Goal: Transaction & Acquisition: Book appointment/travel/reservation

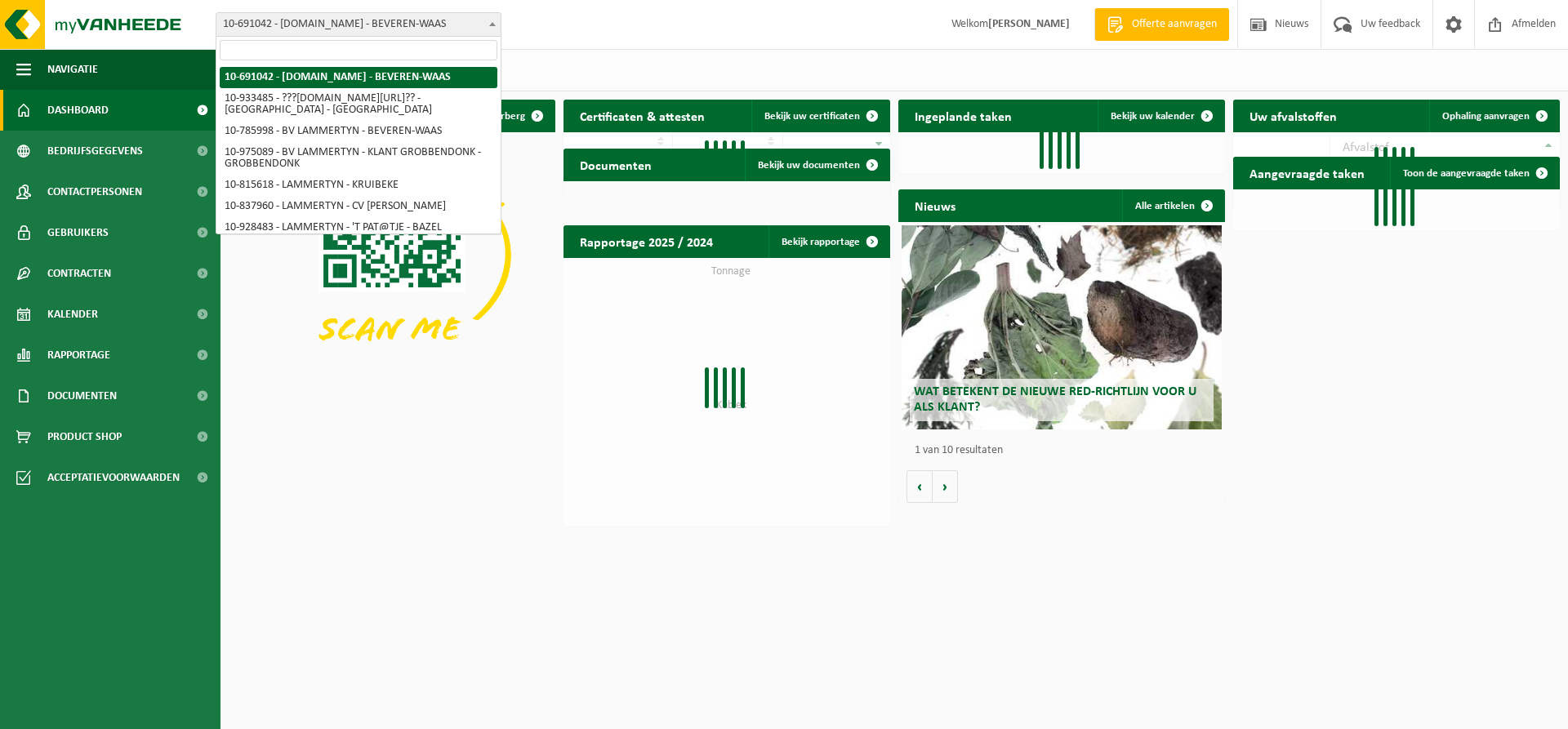
click at [398, 25] on span "10-691042 - [DOMAIN_NAME] - BEVEREN-WAAS" at bounding box center [358, 24] width 284 height 23
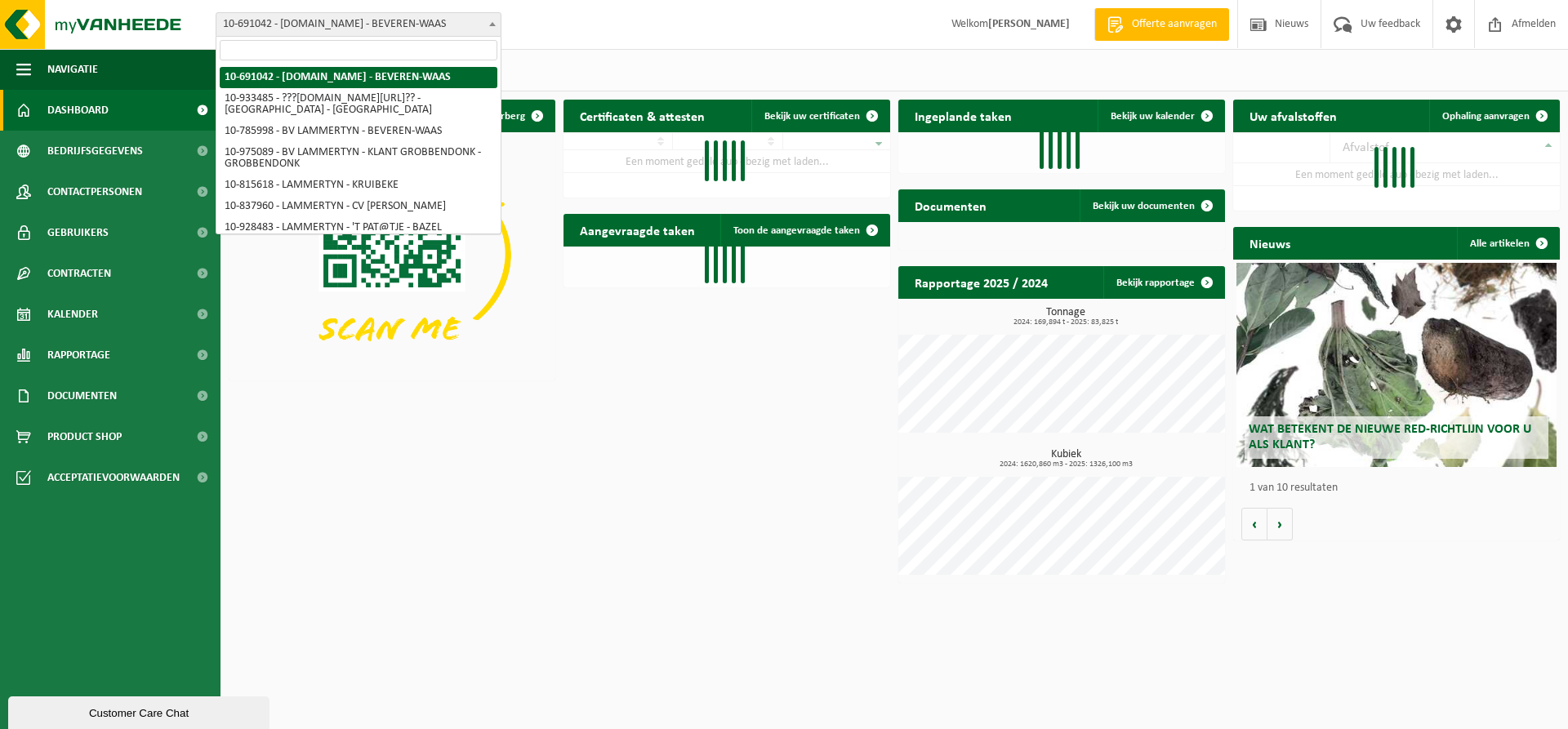
paste input "DDW Construct"
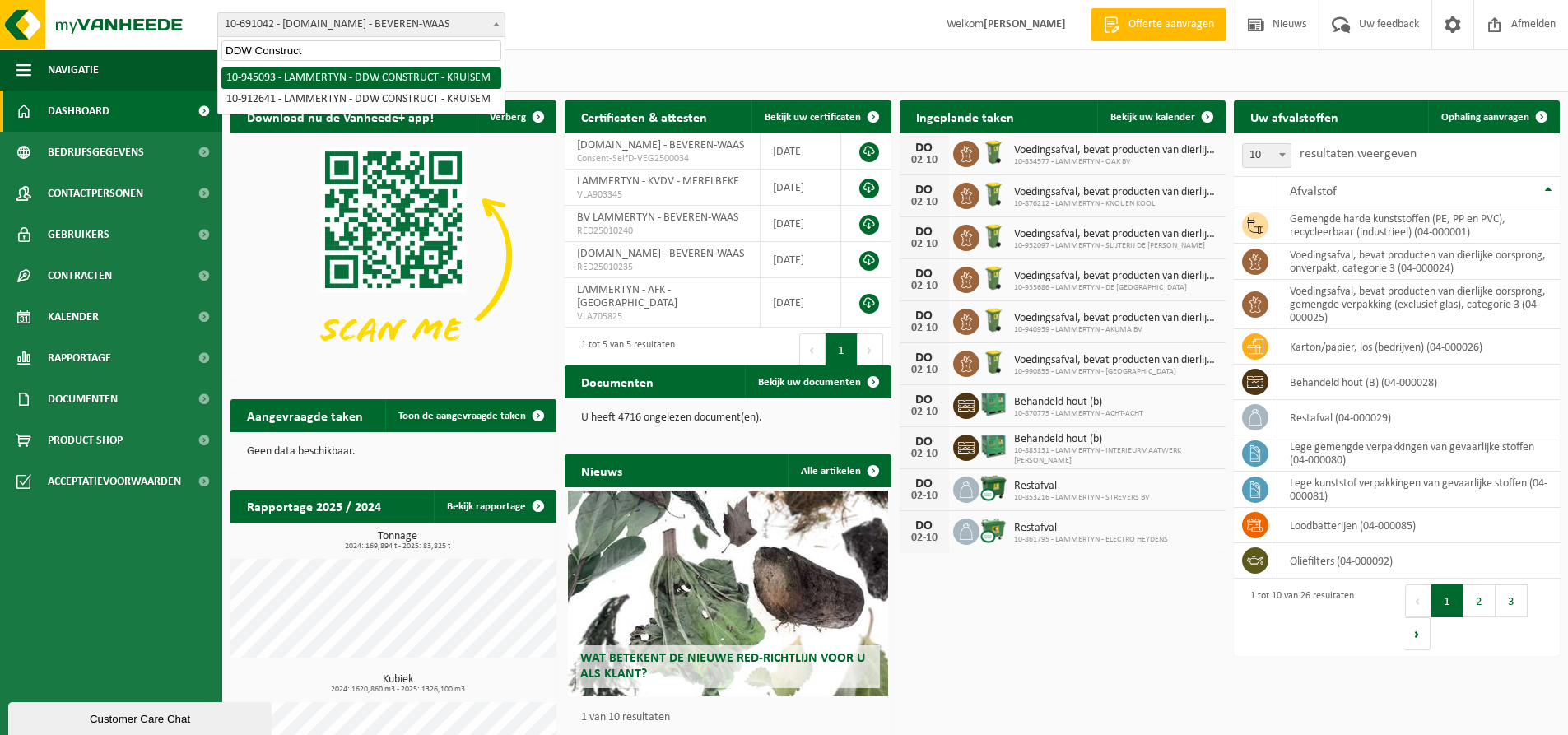
type input "DDW Construct"
select select "141037"
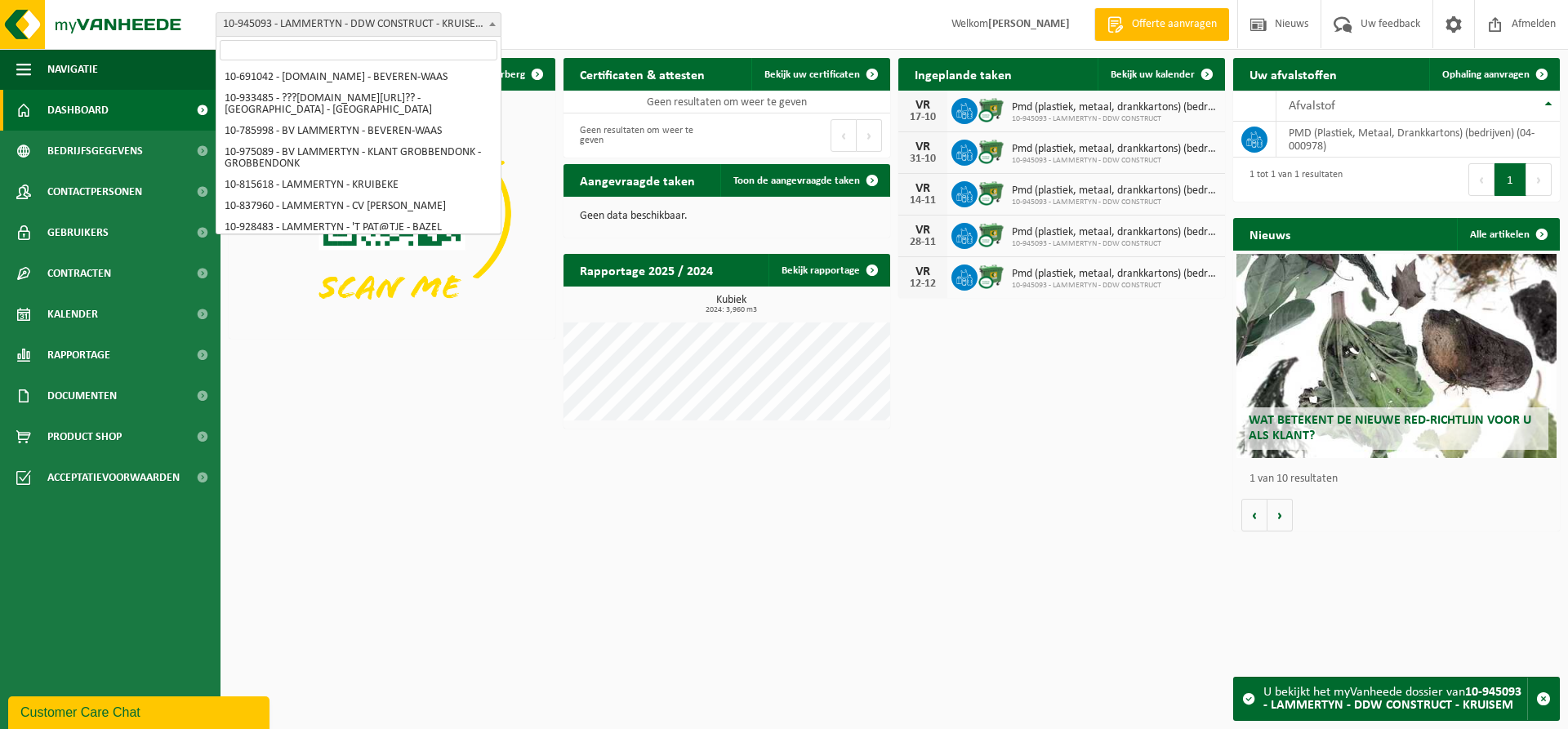
click at [422, 20] on span "10-945093 - LAMMERTYN - DDW CONSTRUCT - KRUISEM" at bounding box center [358, 24] width 284 height 23
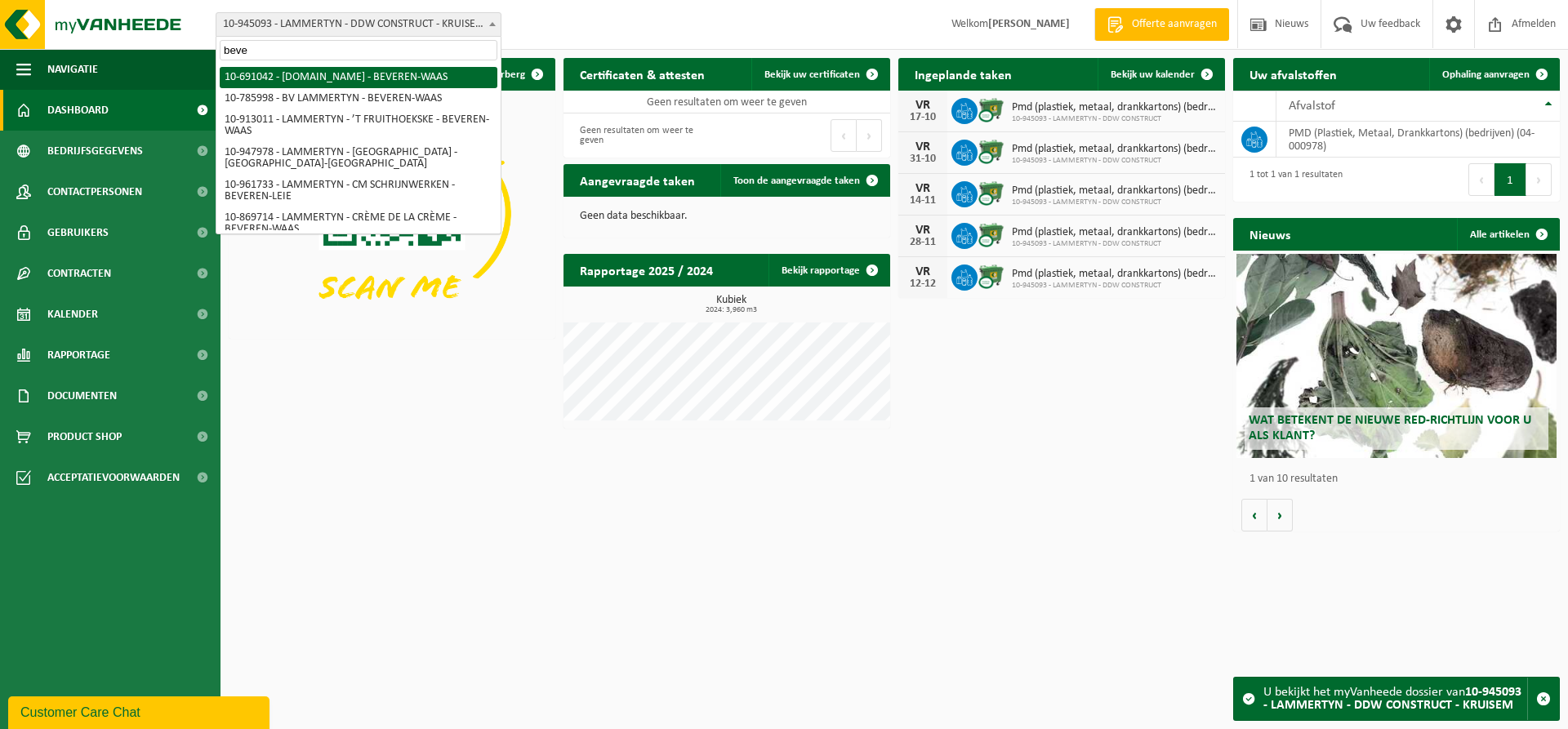
type input "beve"
select select "3258"
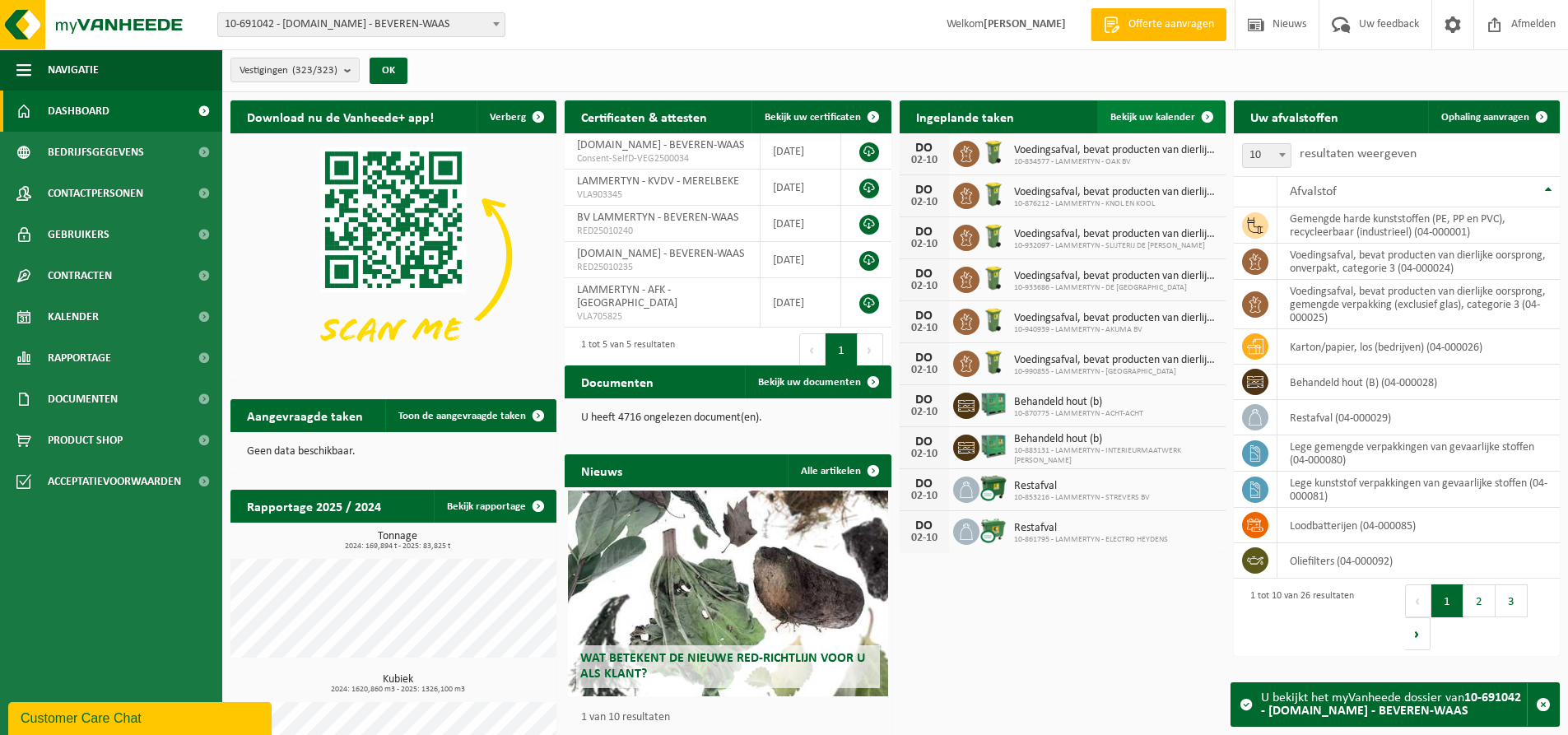
click at [1152, 117] on span "Bekijk uw kalender" at bounding box center [1152, 117] width 85 height 11
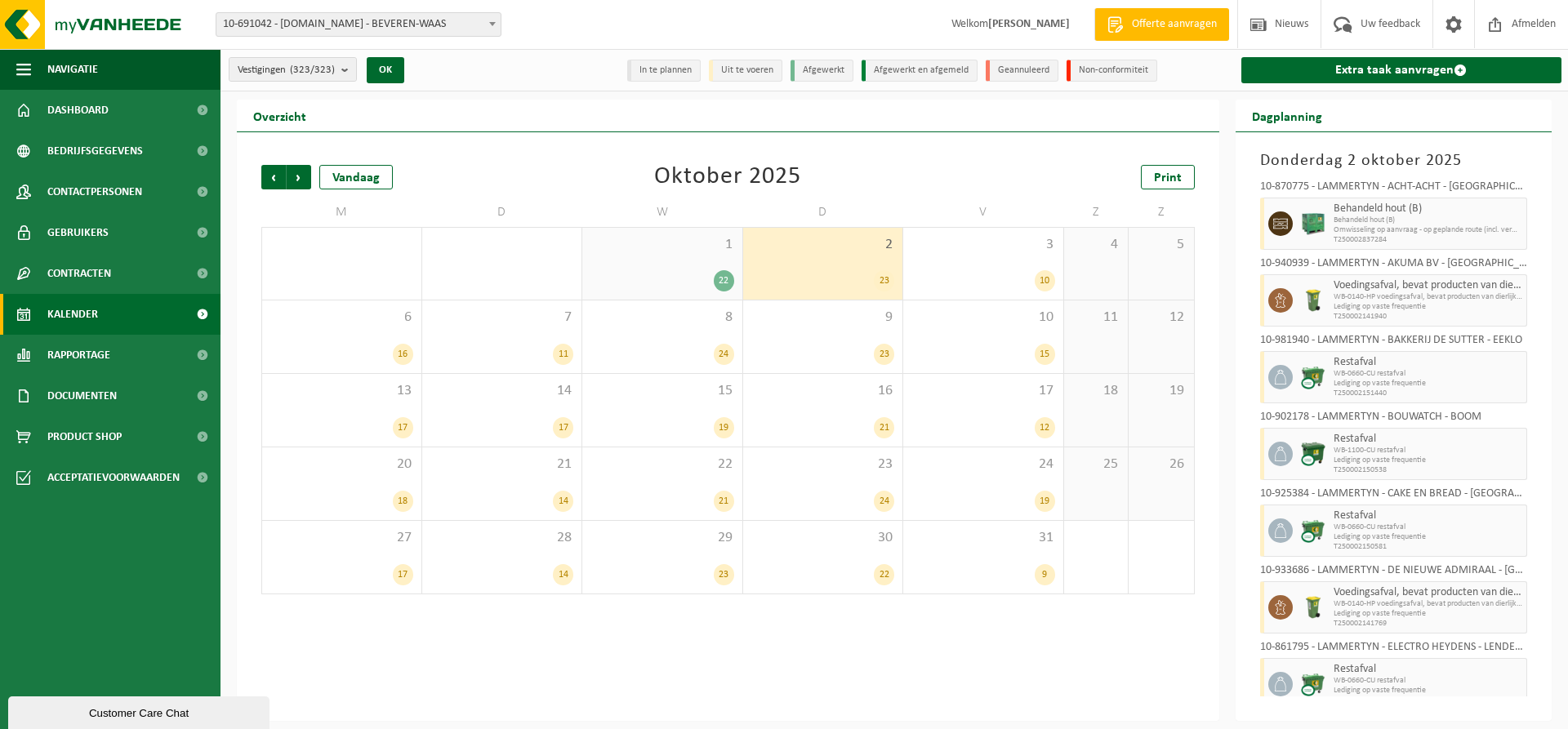
click at [428, 23] on span "10-691042 - [DOMAIN_NAME] - BEVEREN-WAAS" at bounding box center [358, 24] width 284 height 23
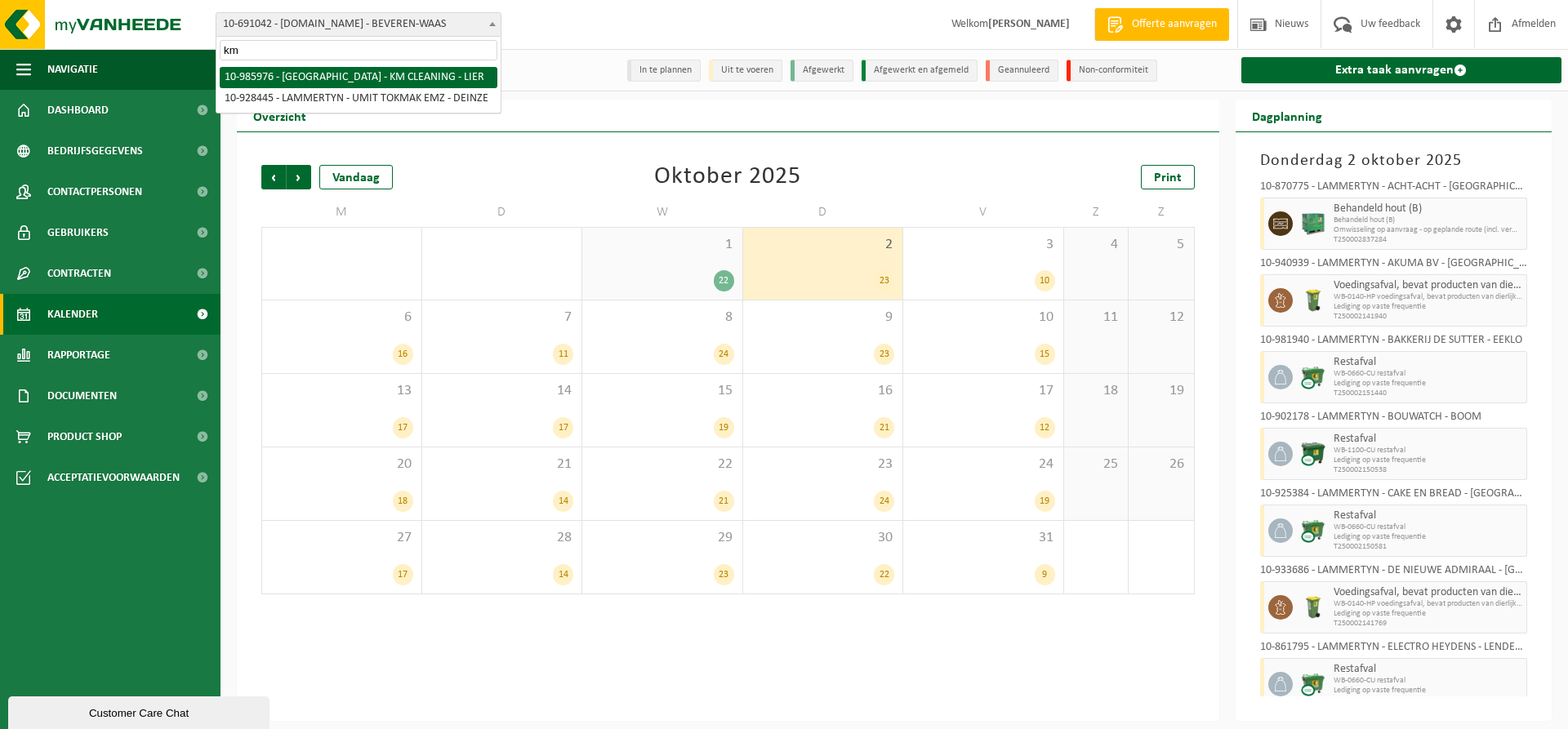
type input "km"
select select "165427"
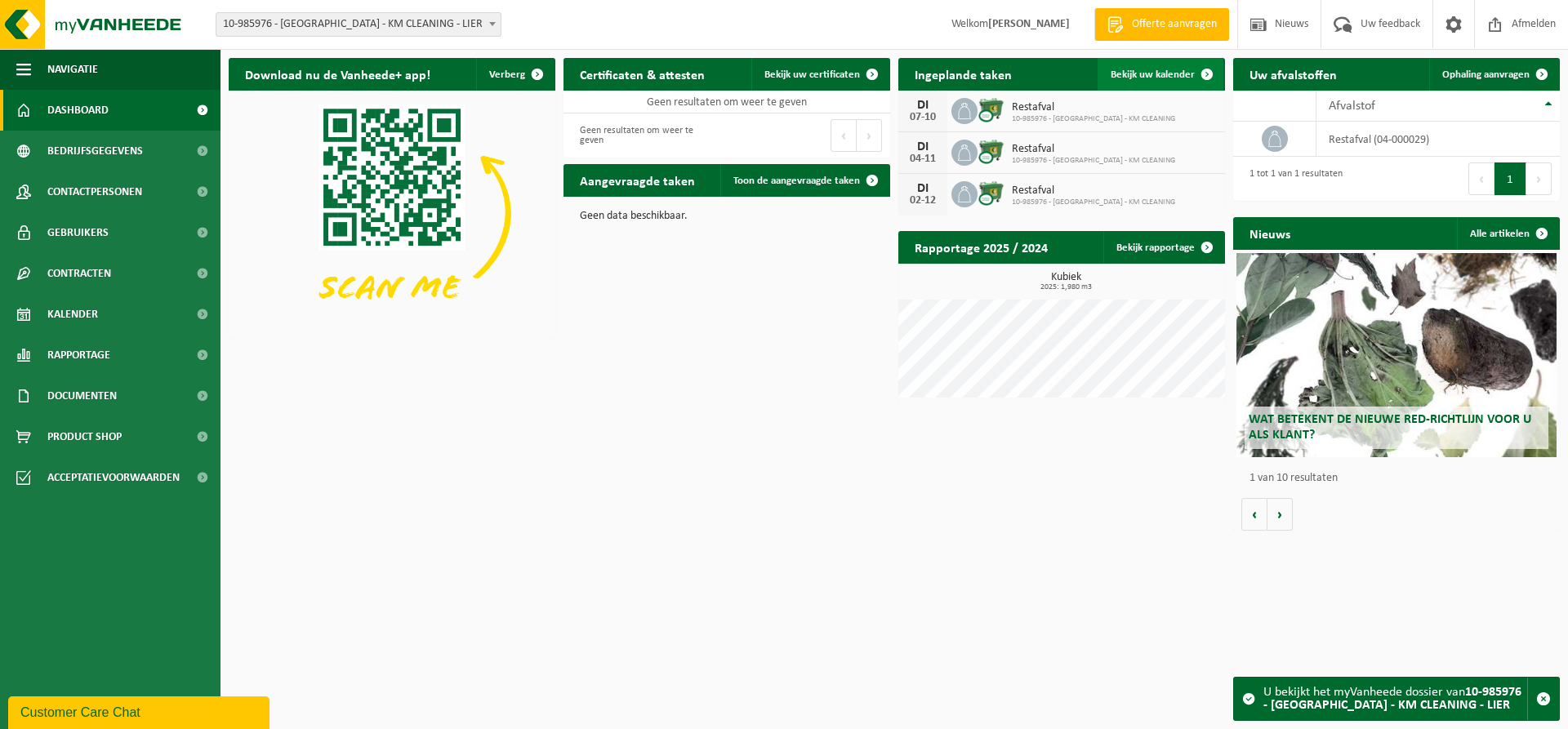
click at [1142, 77] on span "Bekijk uw kalender" at bounding box center [1152, 75] width 84 height 11
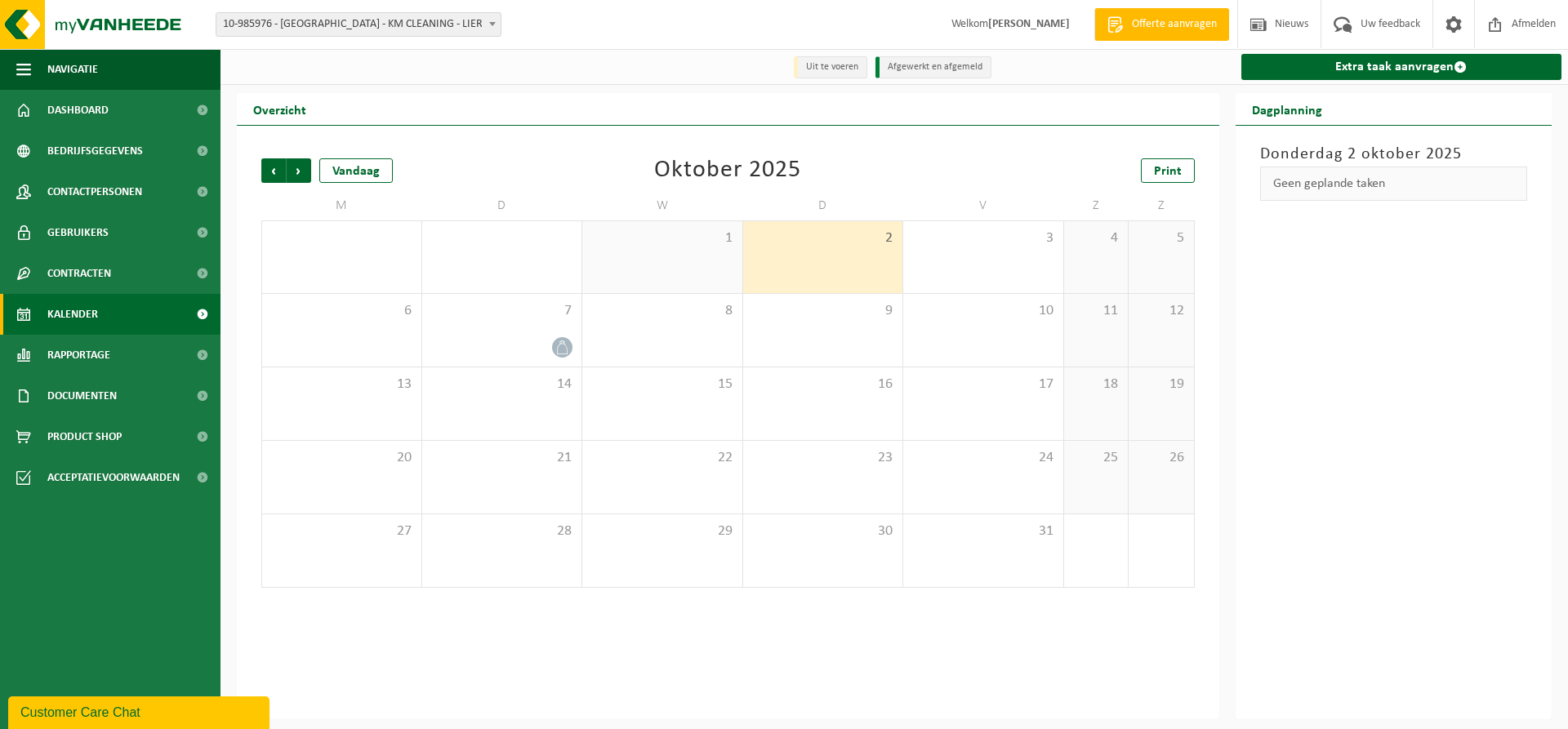
click at [403, 25] on span "10-985976 - [GEOGRAPHIC_DATA] - KM CLEANING - LIER" at bounding box center [358, 24] width 284 height 23
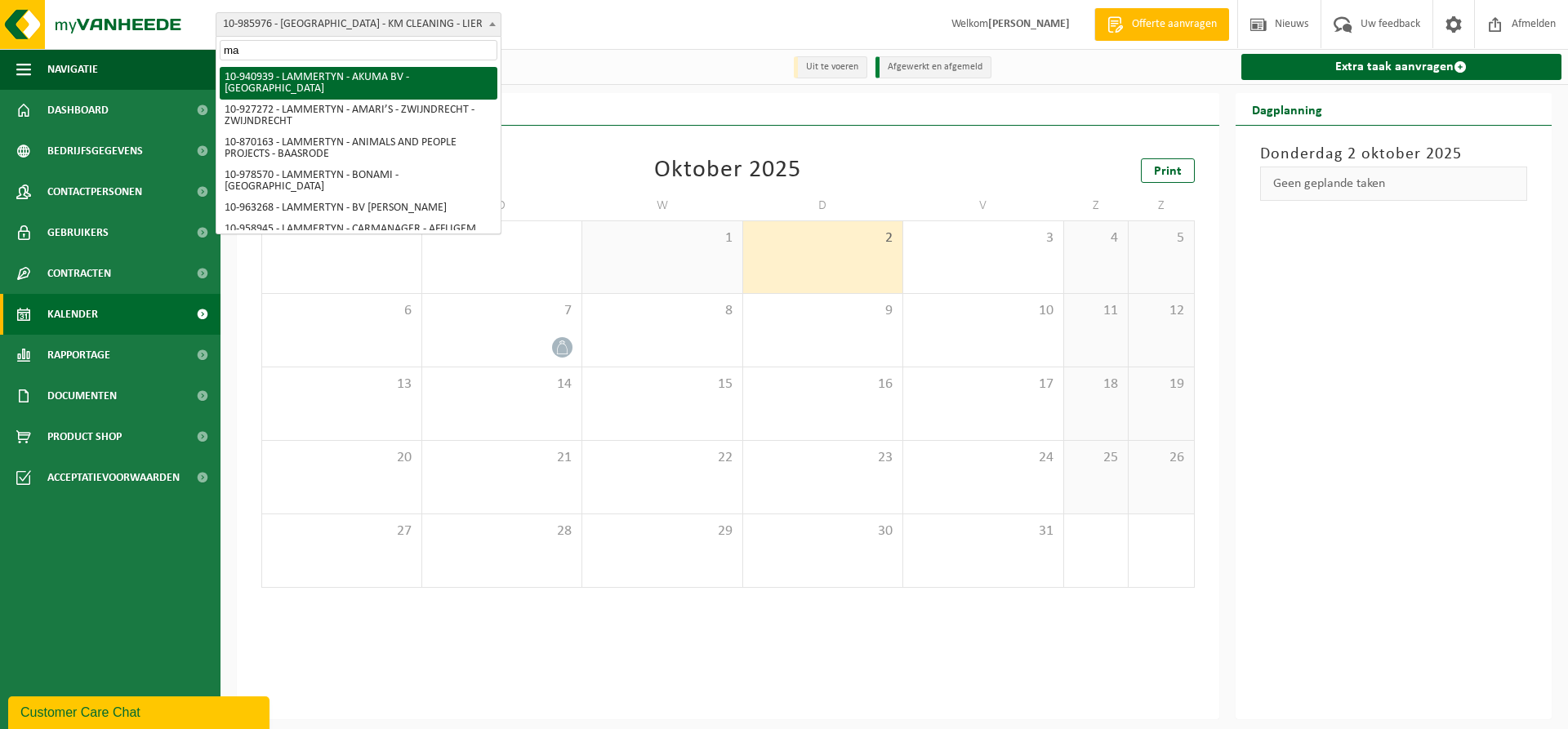
type input "m"
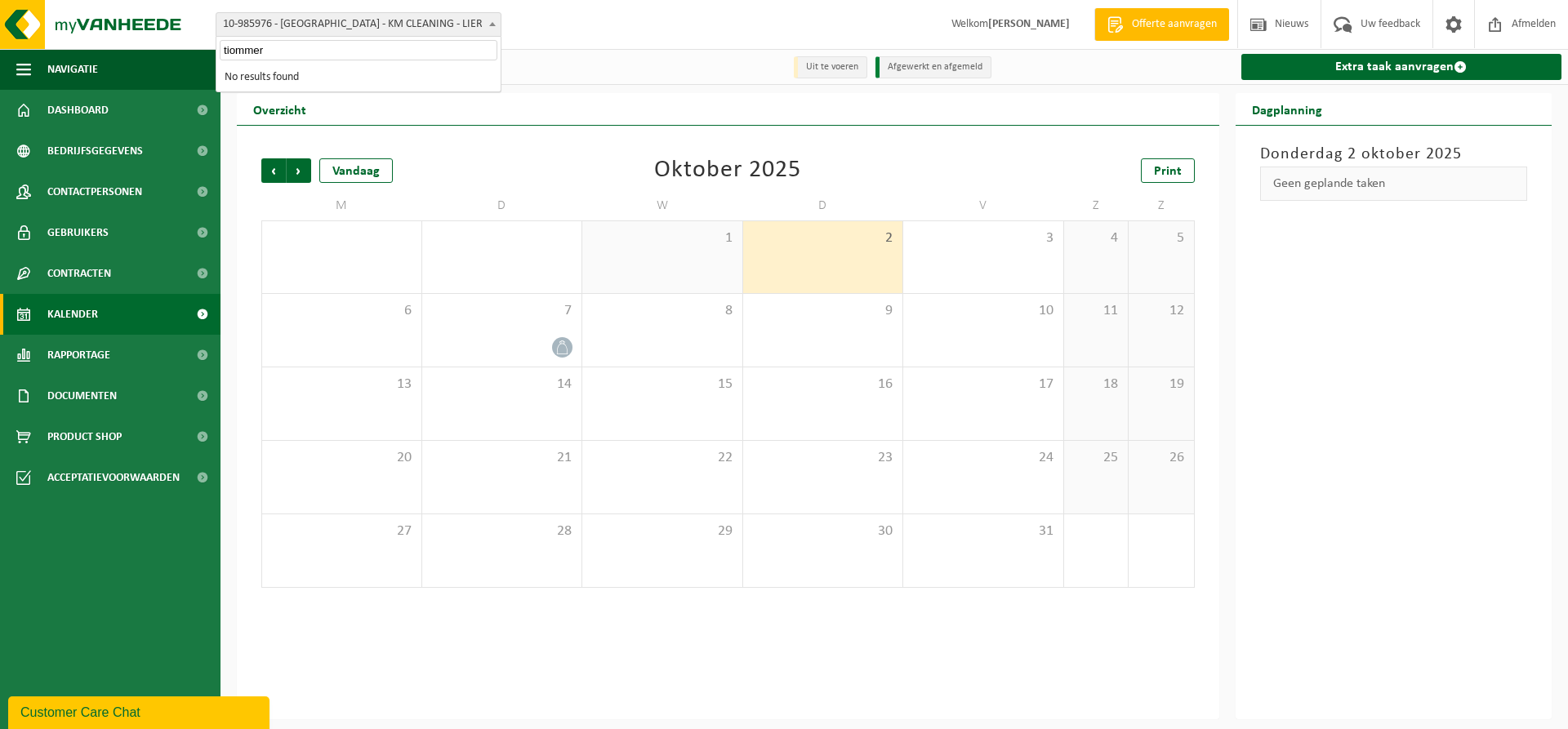
click at [388, 39] on span "tiommer" at bounding box center [358, 50] width 284 height 27
click at [374, 53] on input "tiommer" at bounding box center [358, 50] width 278 height 20
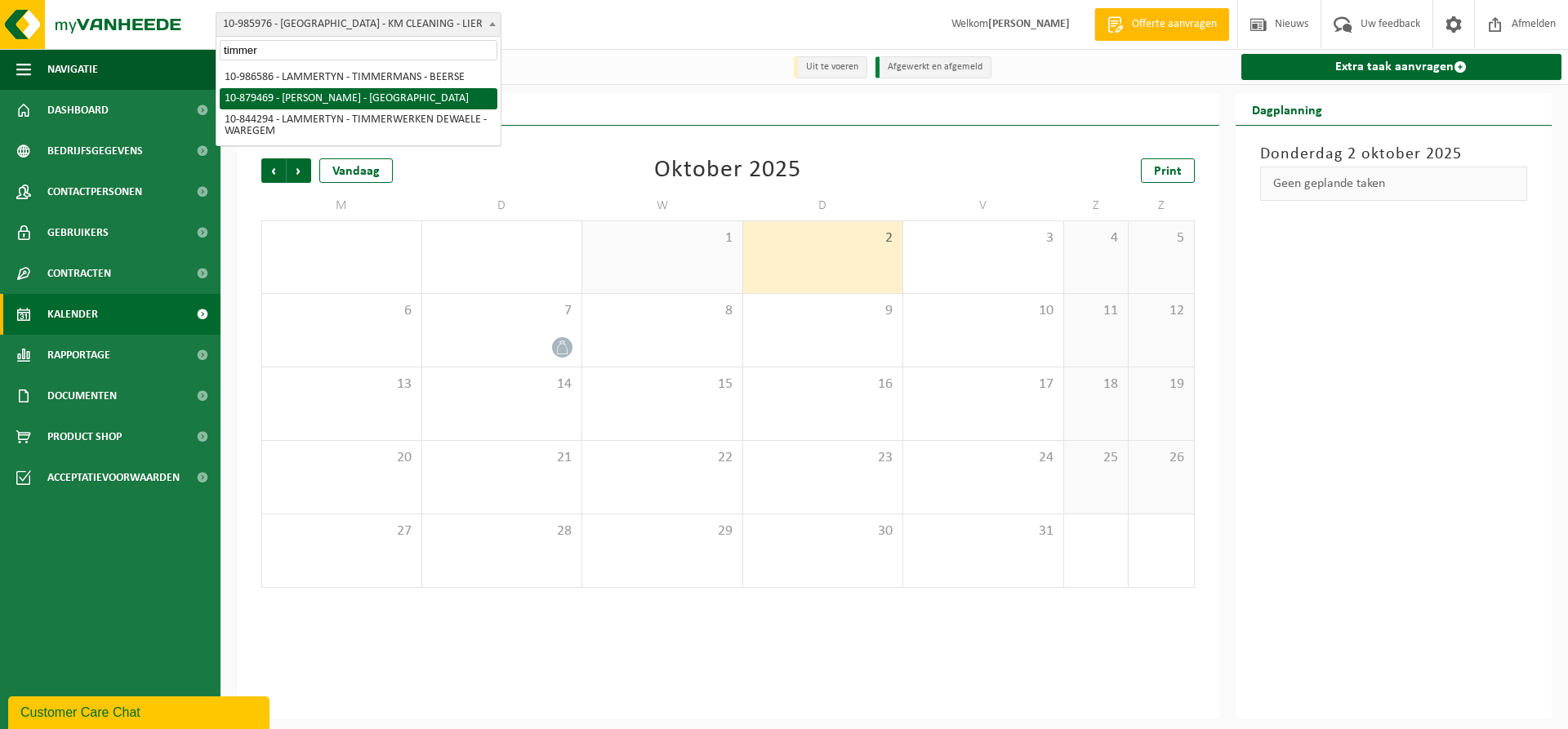
type input "timmer"
select select "108921"
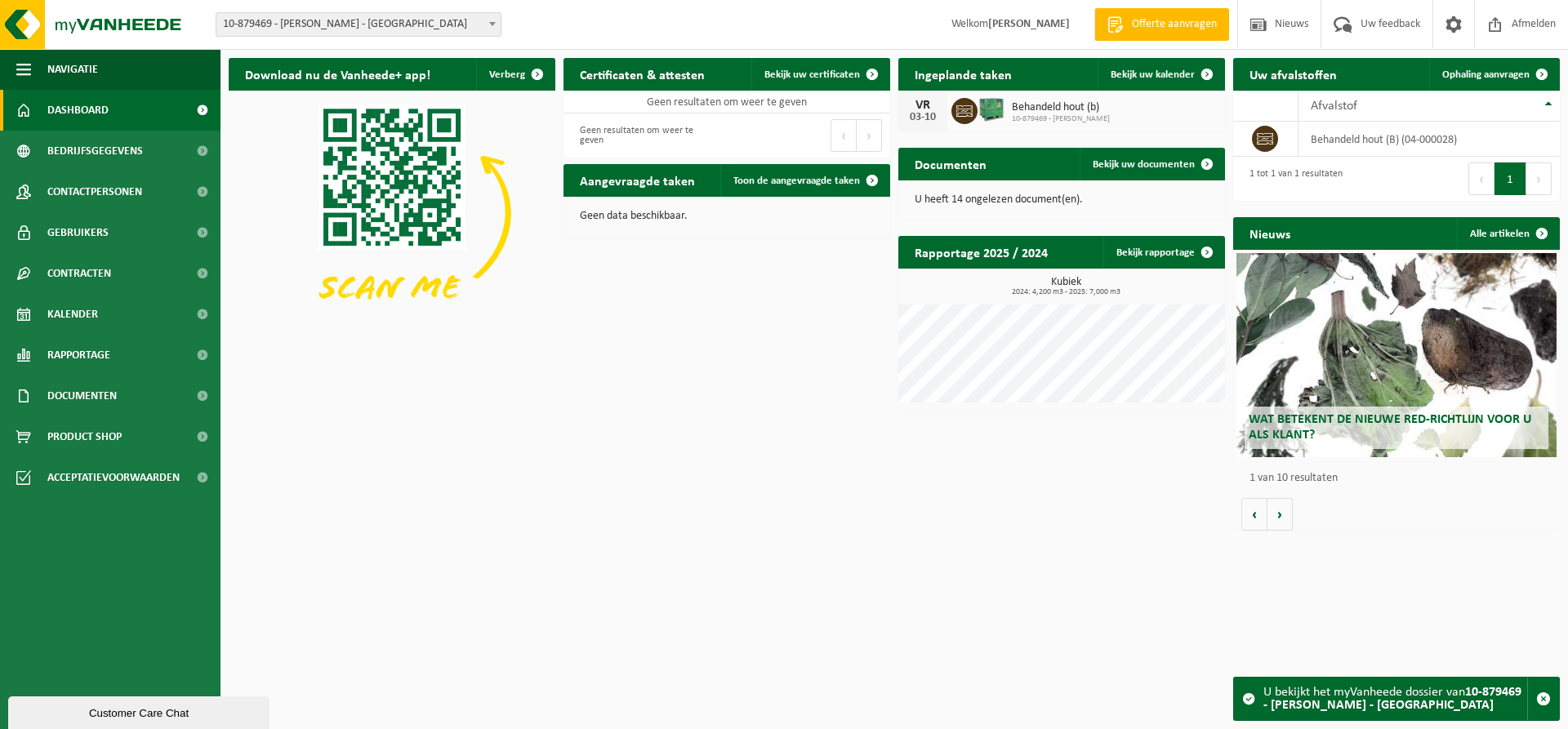
click at [1060, 111] on span "Behandeld hout (b)" at bounding box center [1060, 107] width 98 height 13
click at [1168, 73] on span "Bekijk uw kalender" at bounding box center [1152, 75] width 84 height 11
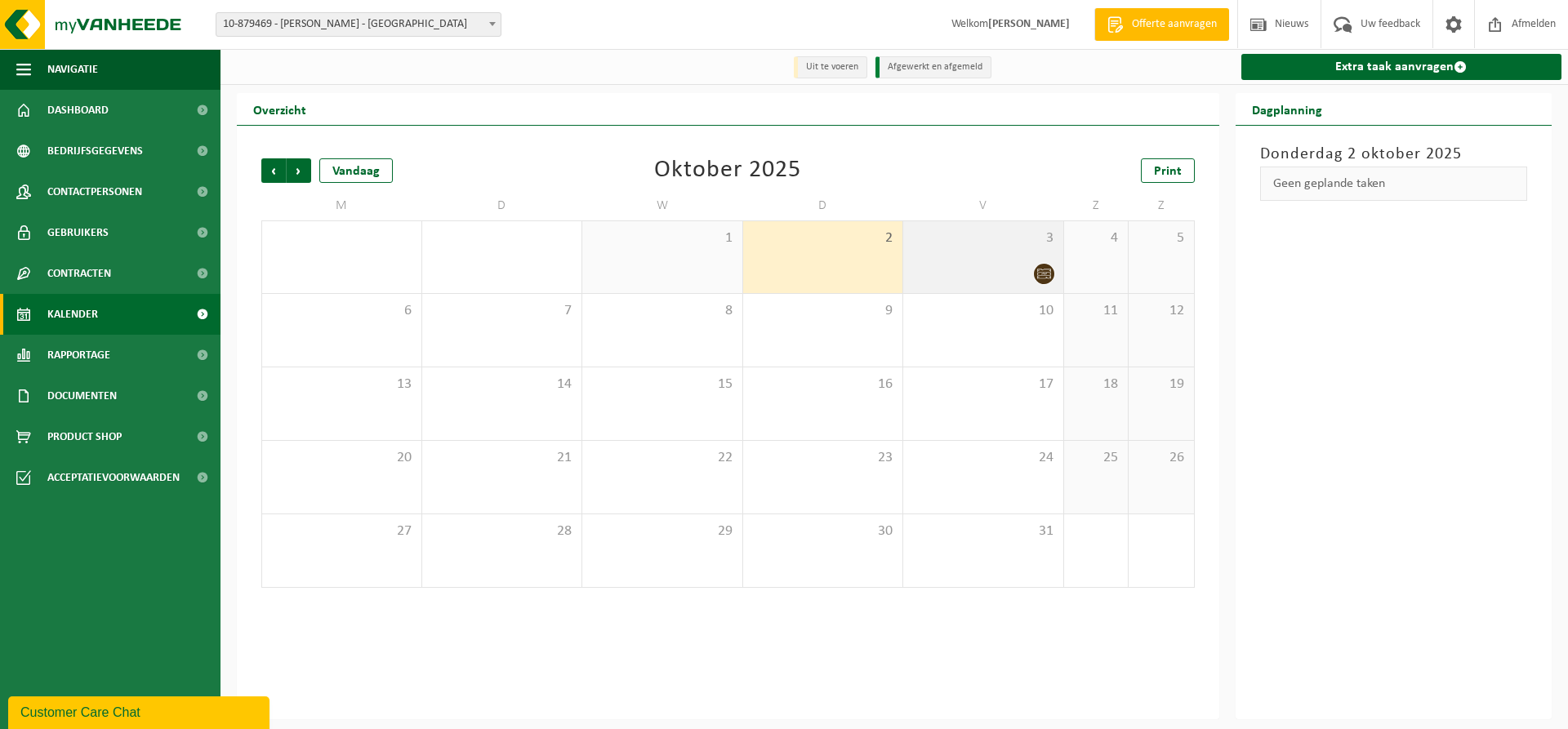
click at [1014, 268] on div at bounding box center [982, 274] width 143 height 22
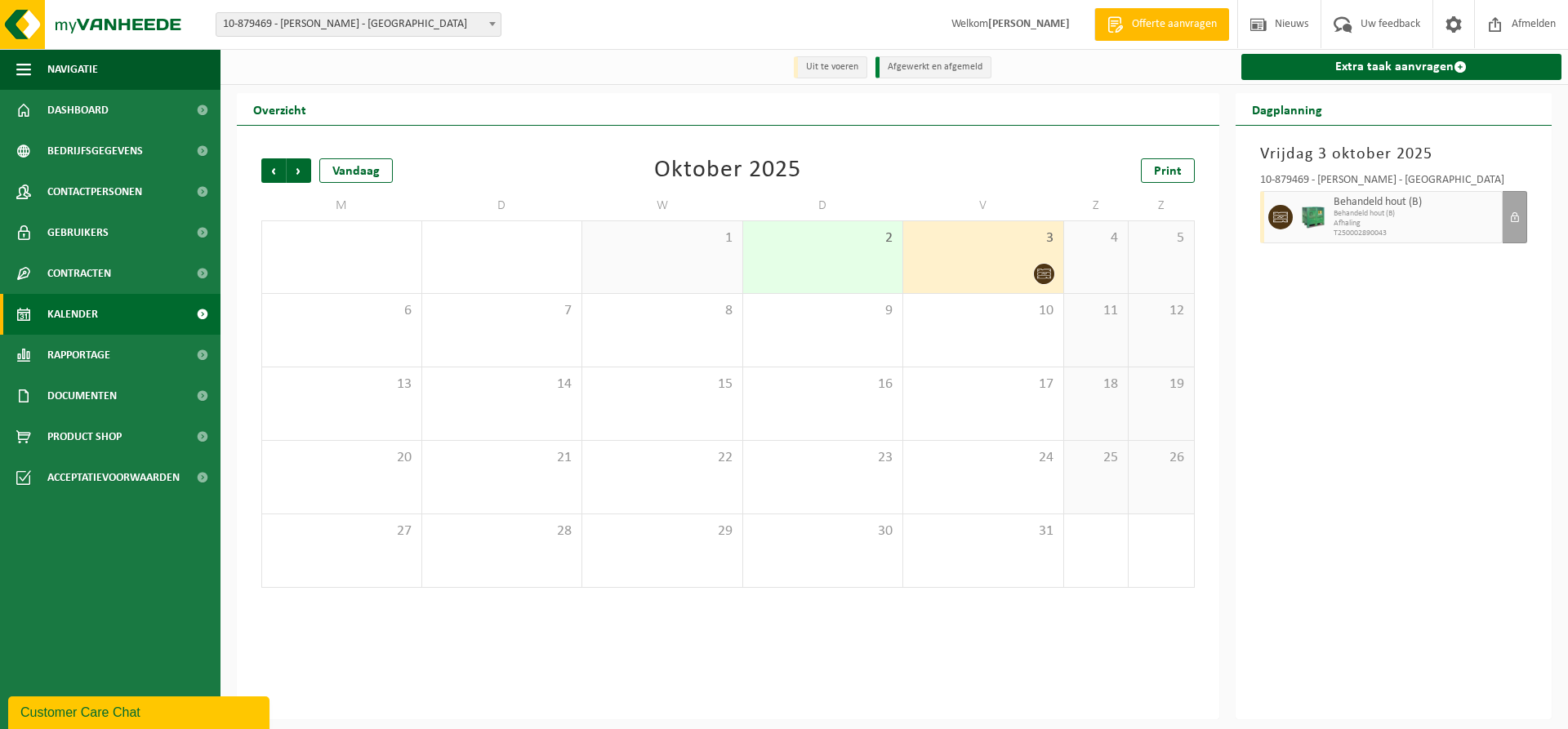
click at [1525, 181] on div "10-879469 - [PERSON_NAME] - [GEOGRAPHIC_DATA]" at bounding box center [1393, 182] width 267 height 16
click at [447, 19] on span "10-879469 - [PERSON_NAME] - [GEOGRAPHIC_DATA]" at bounding box center [358, 24] width 284 height 23
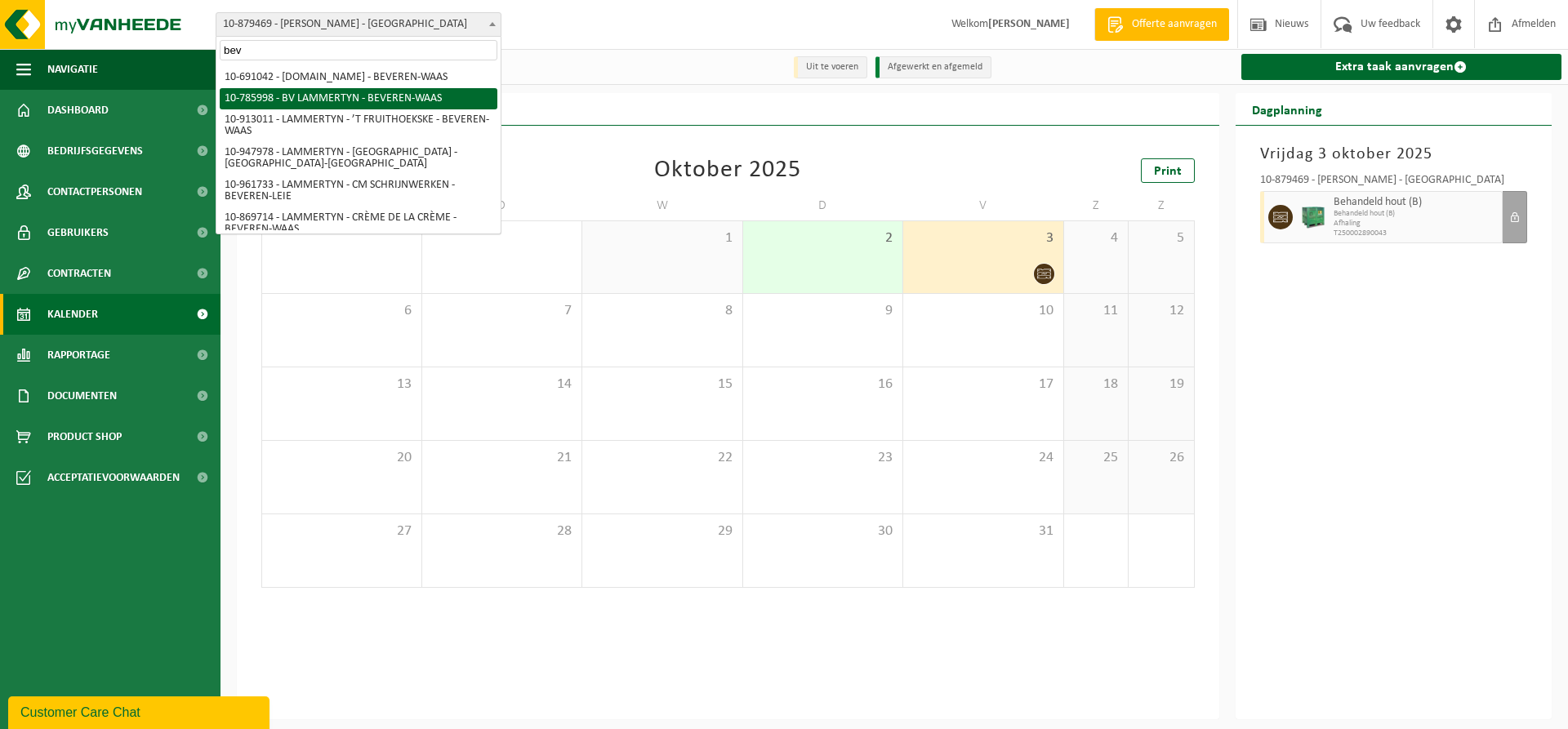
type input "bev"
select select "85359"
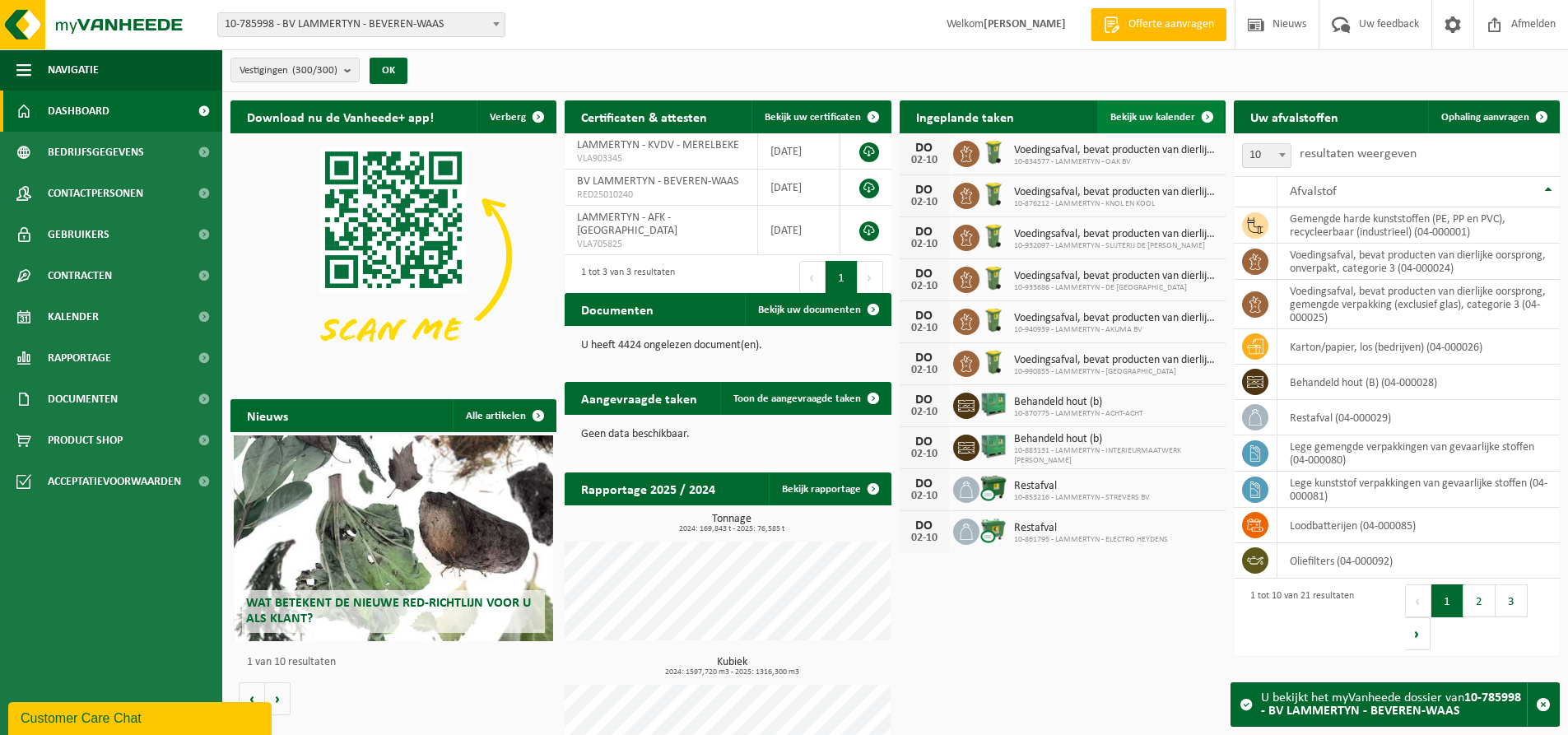
click at [1197, 118] on span at bounding box center [1208, 116] width 33 height 33
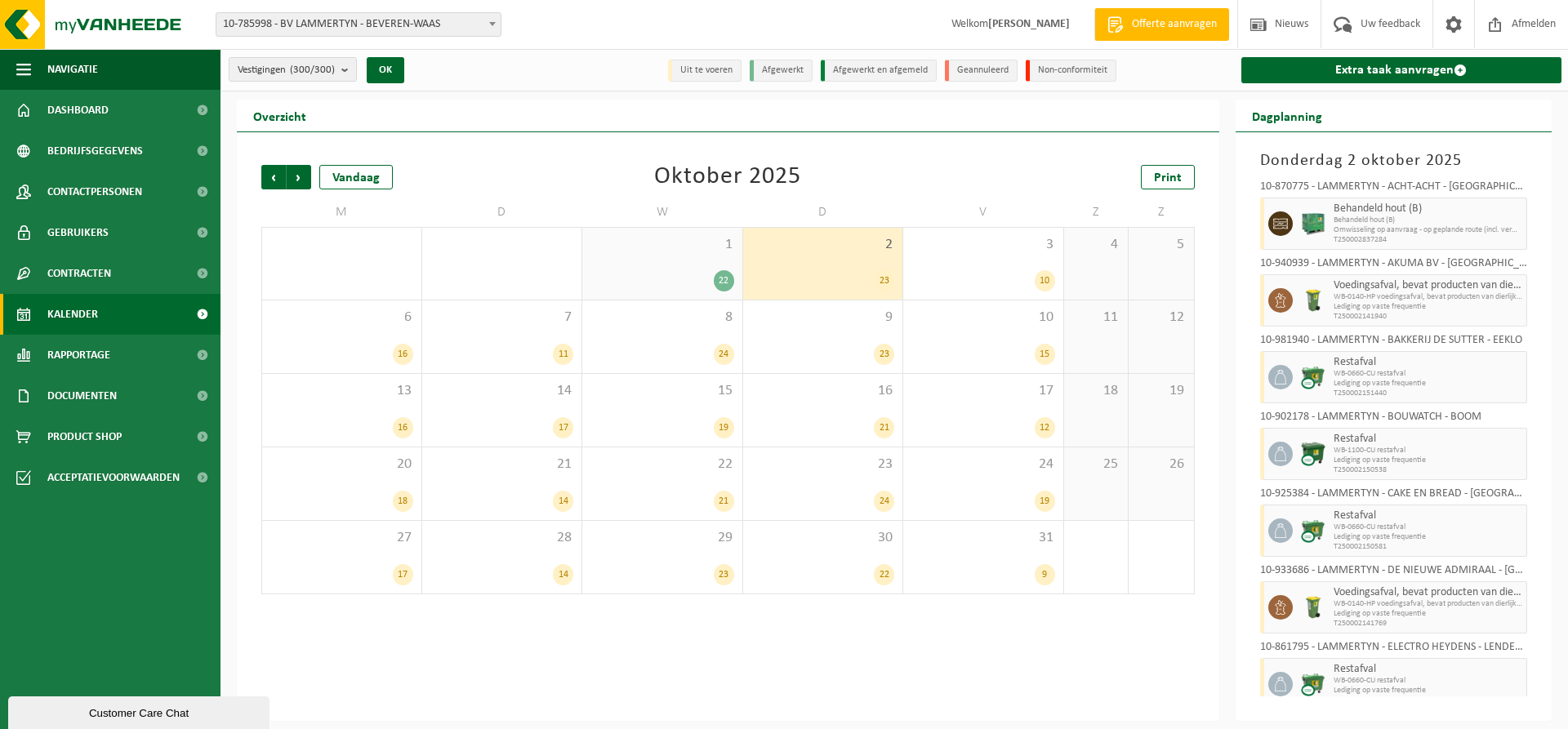
click at [1374, 149] on h3 "Donderdag 2 oktober 2025" at bounding box center [1393, 160] width 267 height 25
click at [301, 176] on span "Volgende" at bounding box center [299, 177] width 25 height 25
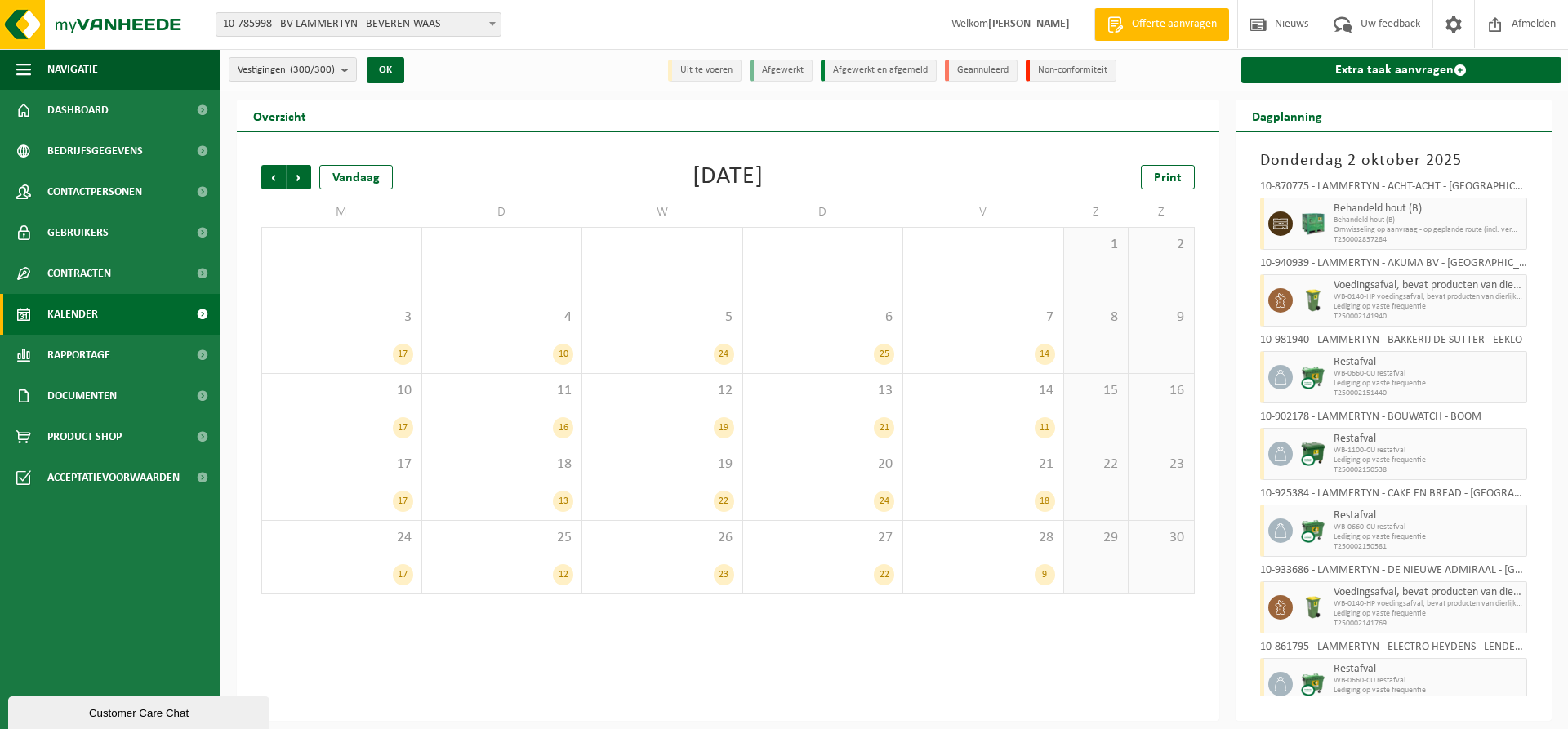
click at [1408, 159] on h3 "Donderdag 2 oktober 2025" at bounding box center [1393, 160] width 267 height 25
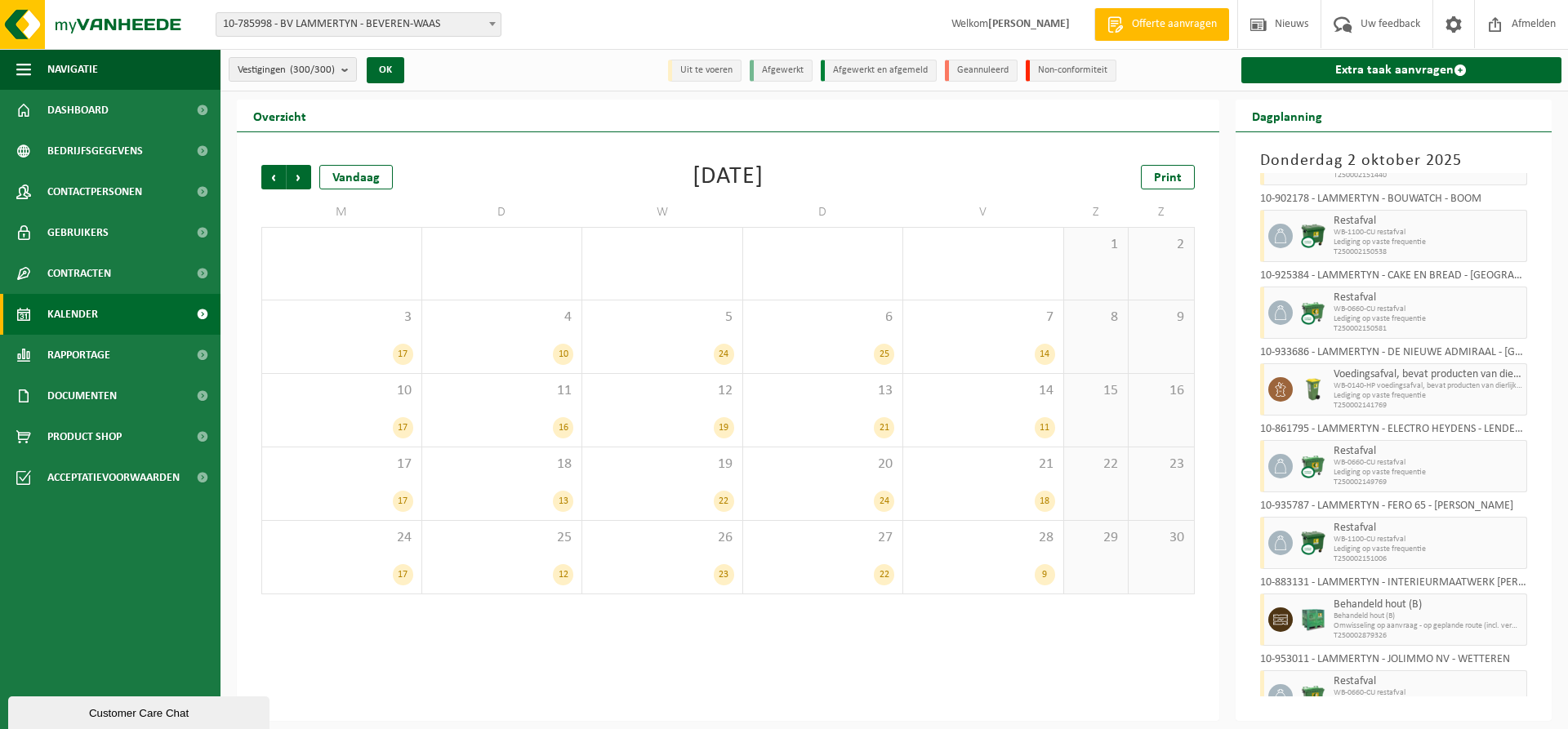
scroll to position [245, 0]
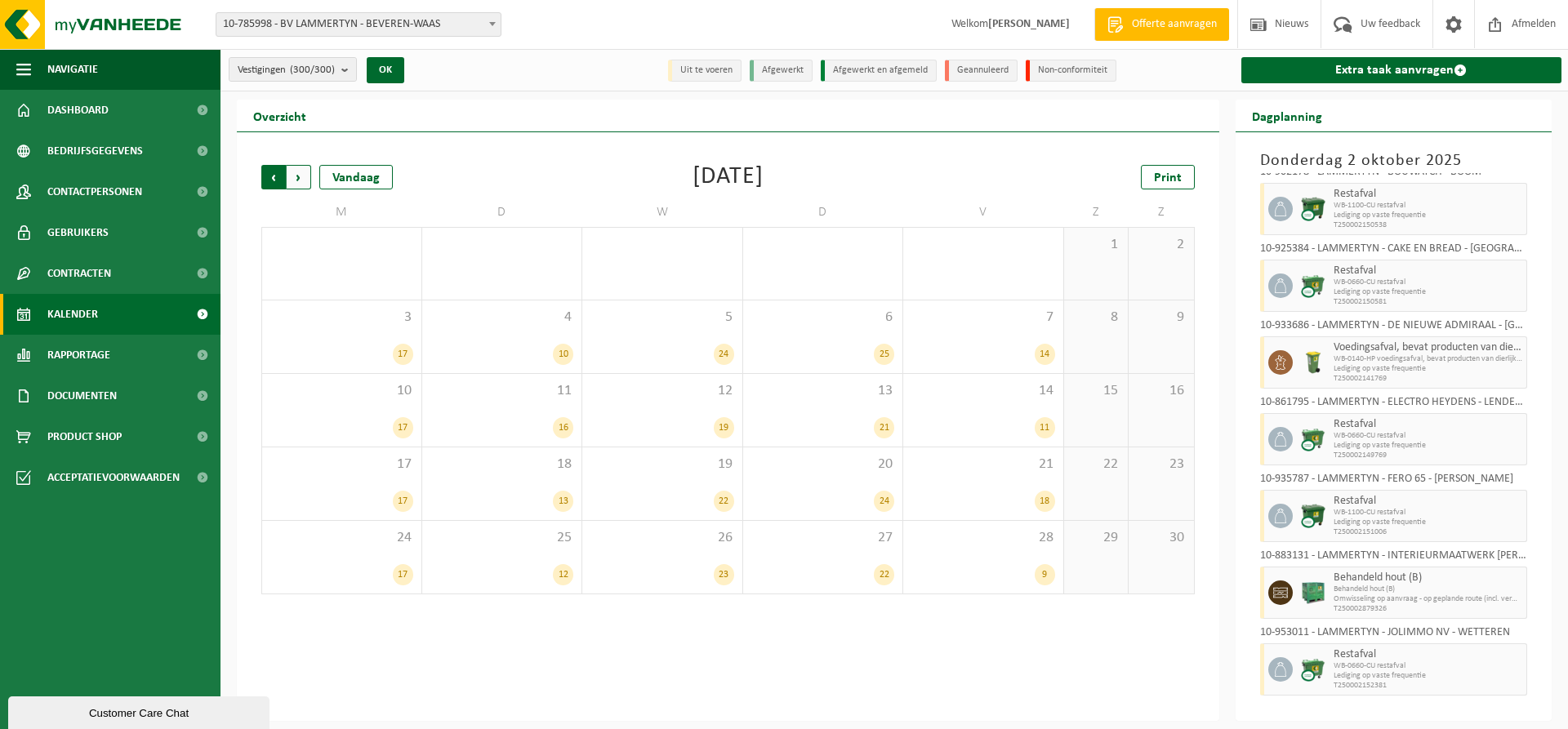
click at [305, 176] on span "Volgende" at bounding box center [299, 177] width 25 height 25
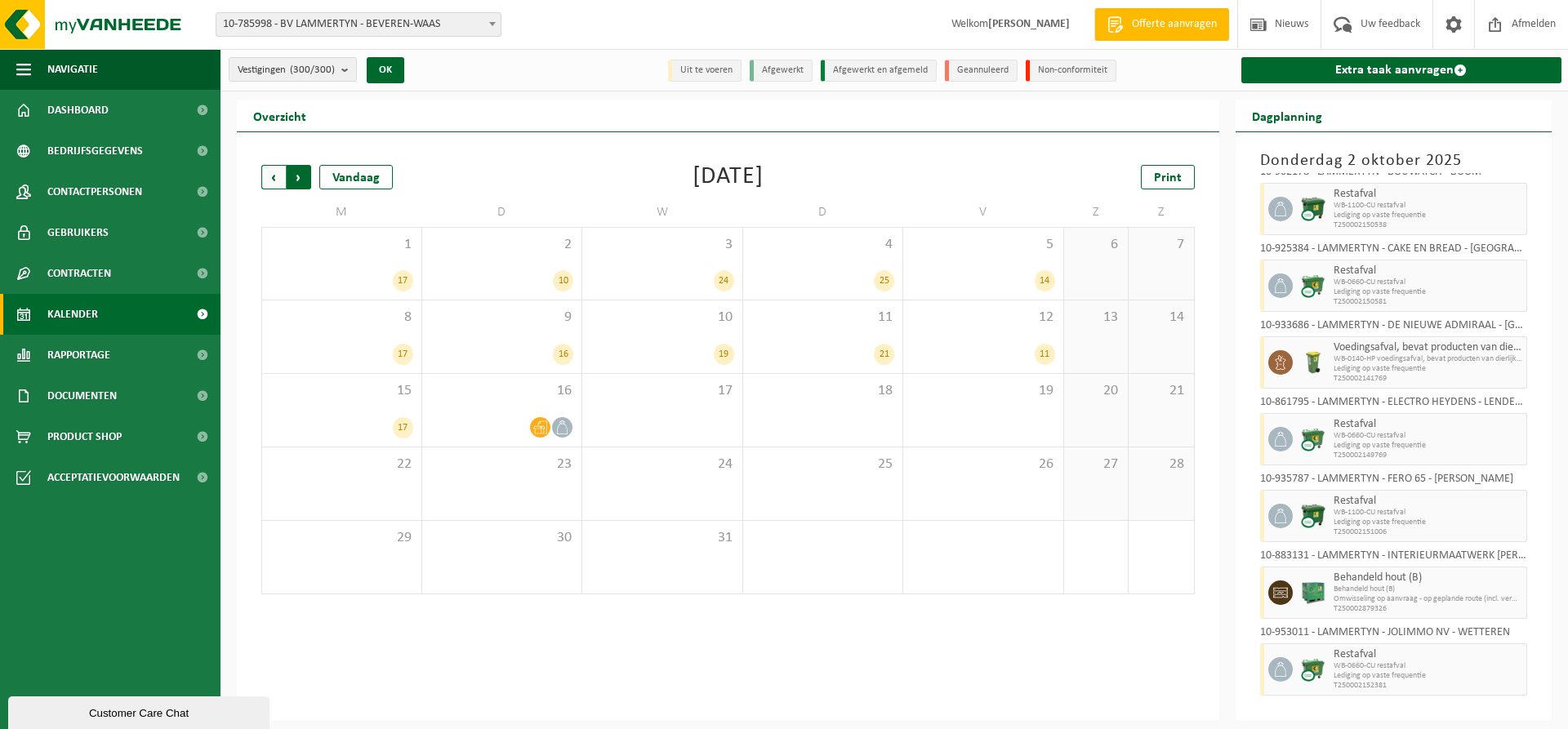
click at [284, 178] on span "Vorige" at bounding box center [273, 177] width 25 height 25
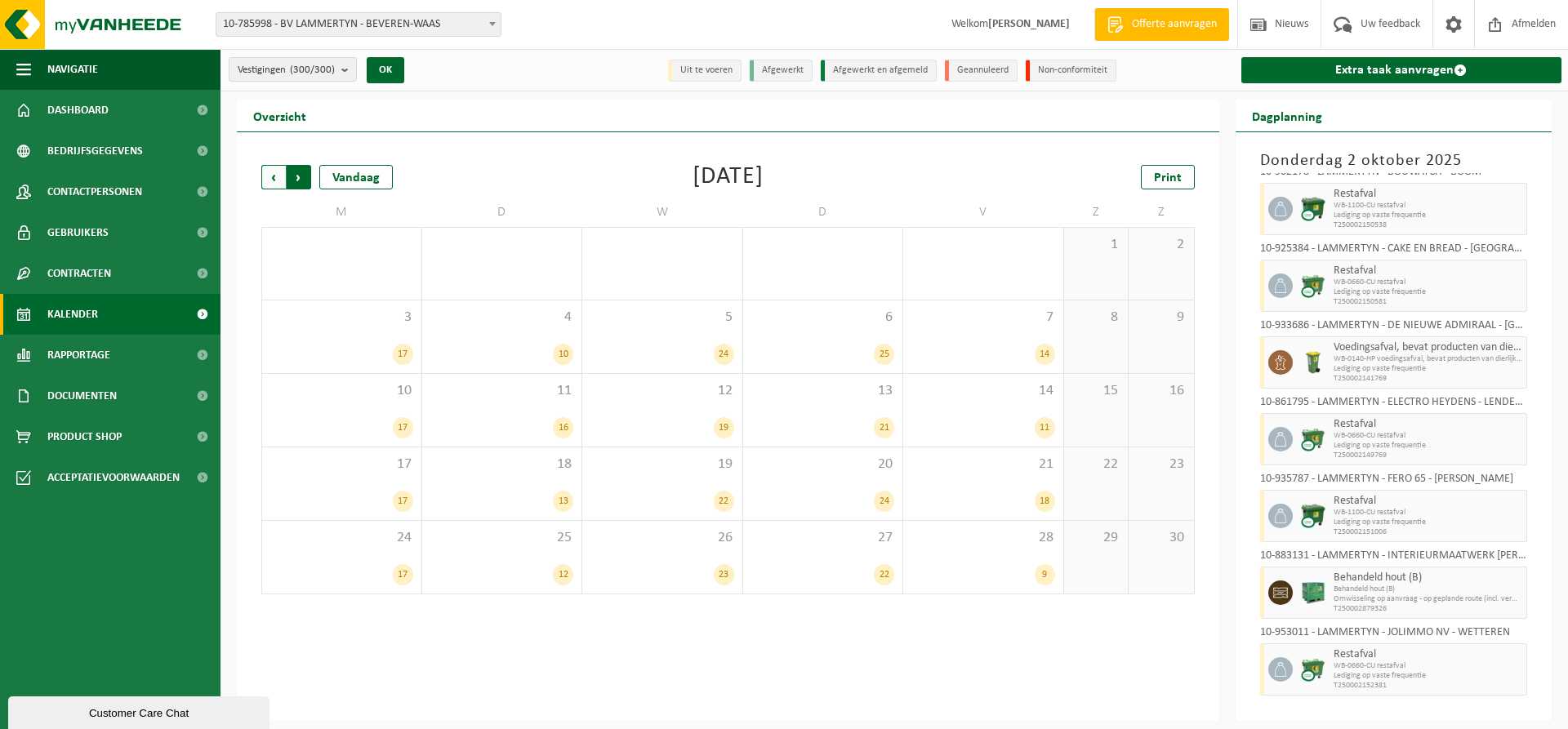
click at [273, 181] on span "Vorige" at bounding box center [273, 177] width 25 height 25
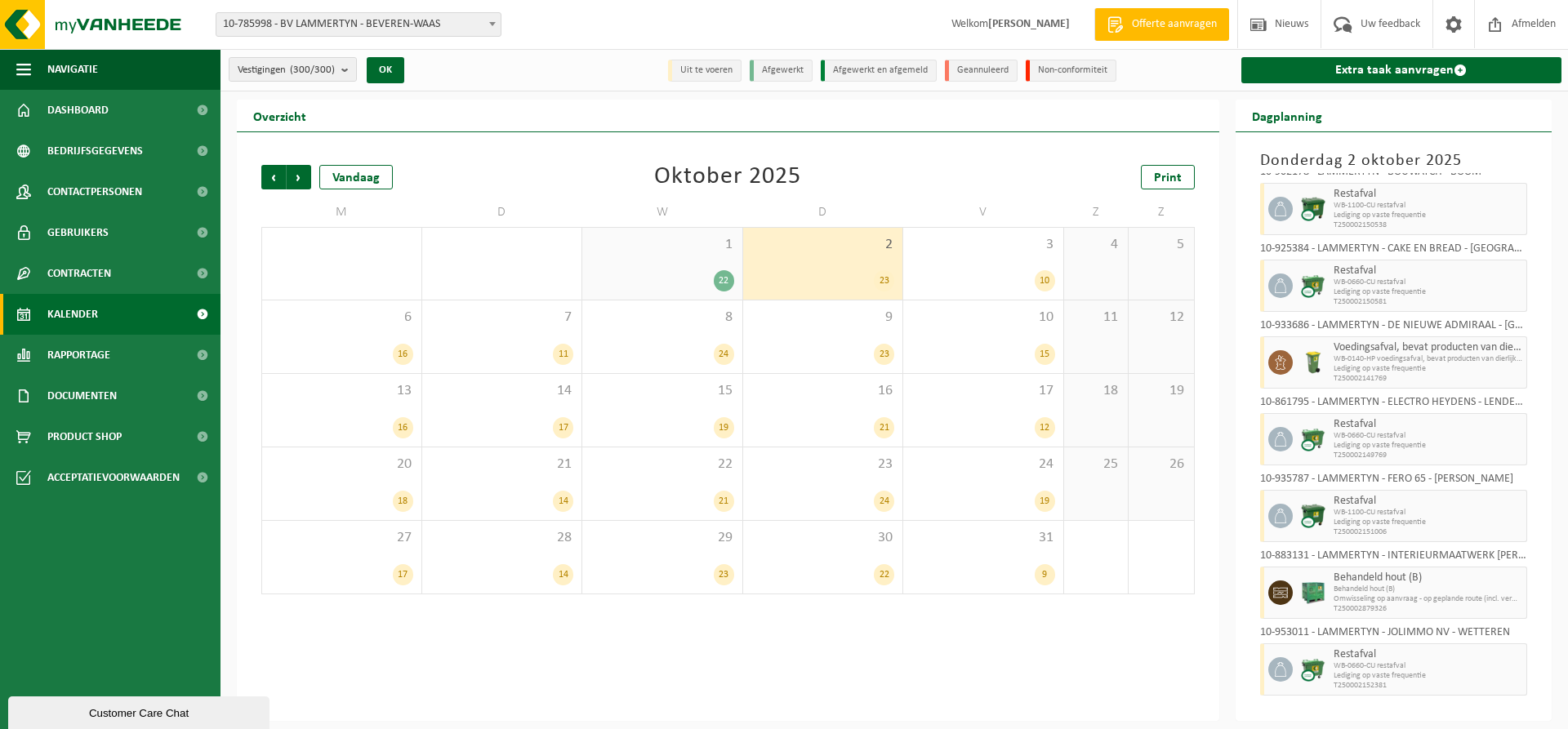
click at [273, 181] on span "Vorige" at bounding box center [273, 177] width 25 height 25
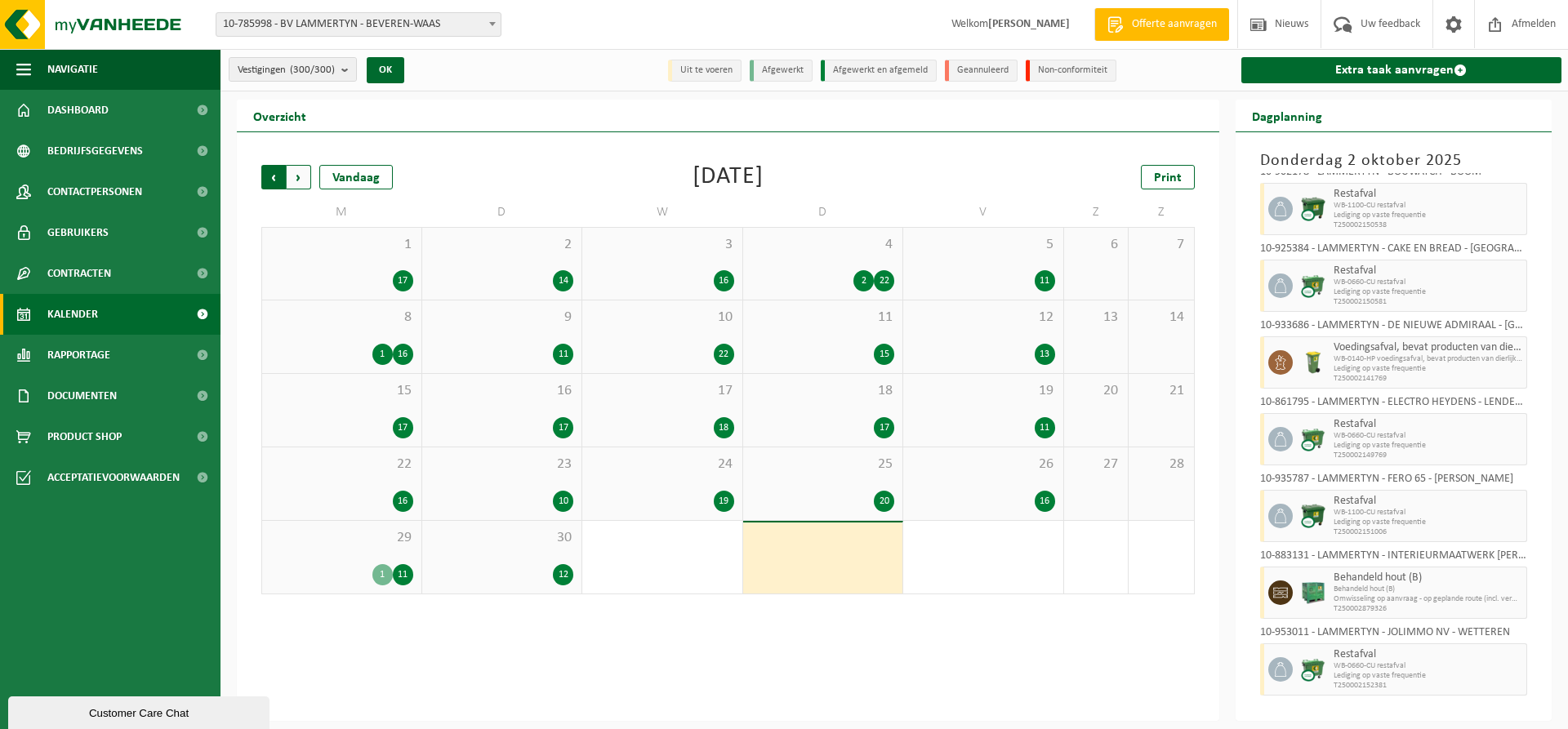
click at [291, 181] on span "Volgende" at bounding box center [299, 177] width 25 height 25
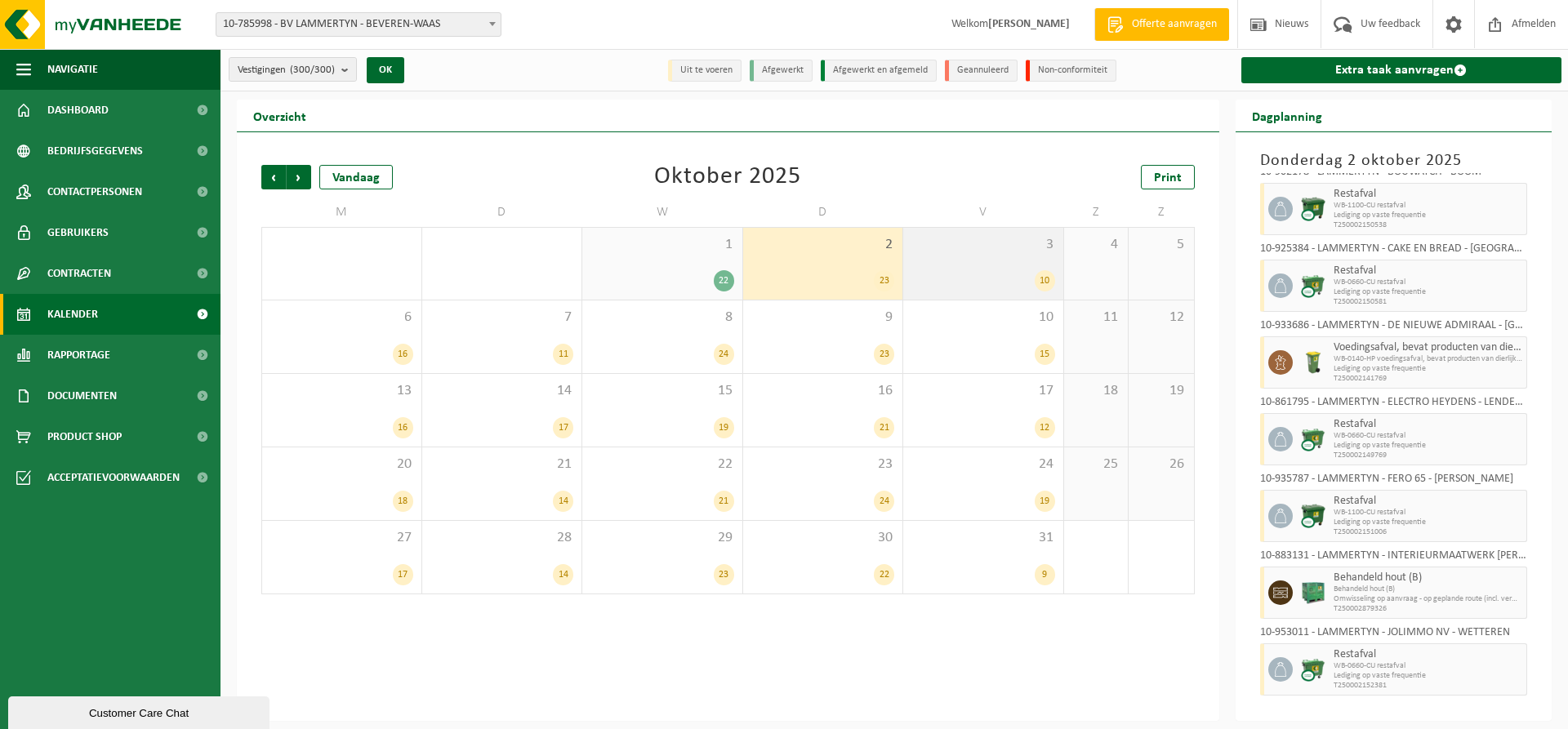
click at [963, 255] on div "3 10" at bounding box center [983, 263] width 160 height 72
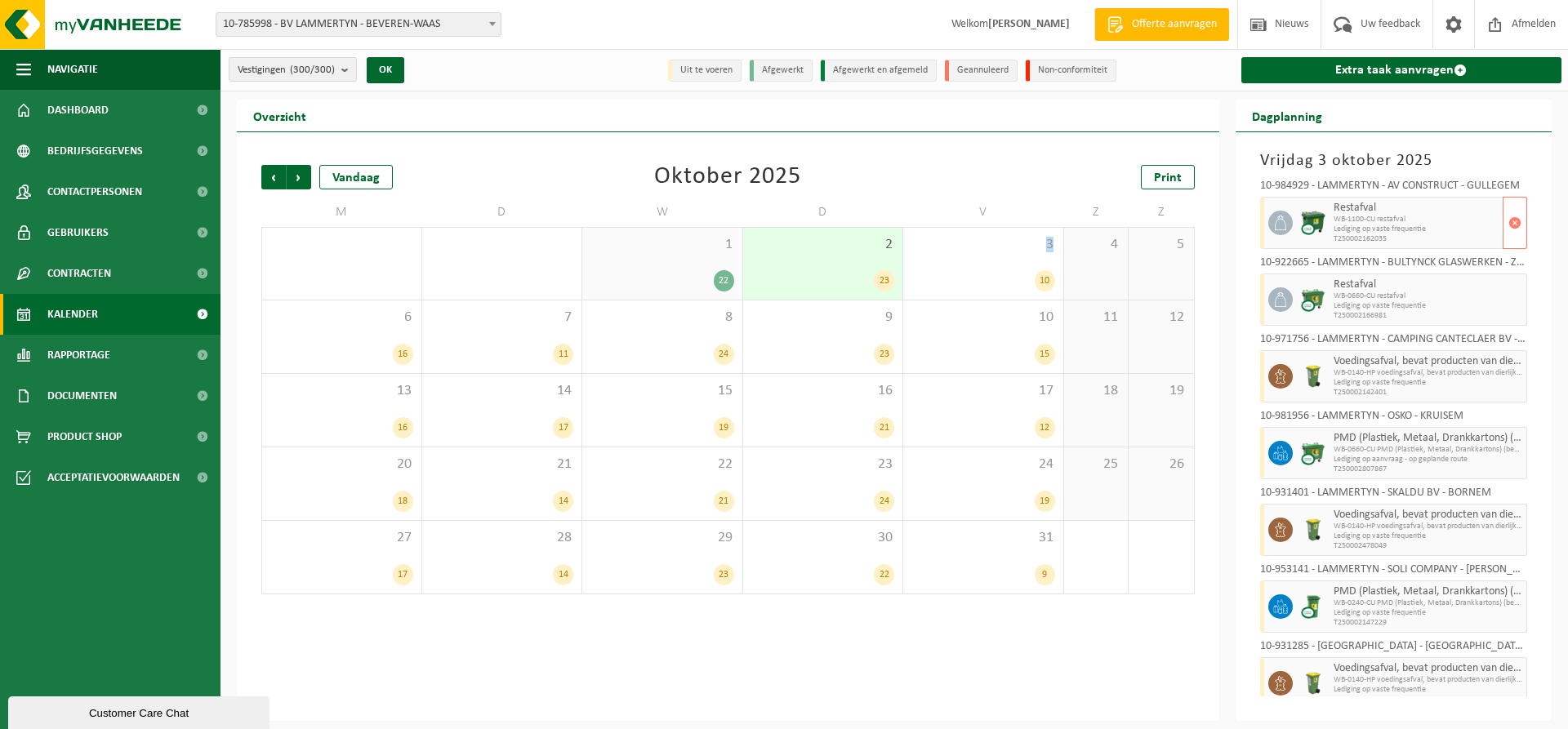
scroll to position [0, 0]
drag, startPoint x: 1385, startPoint y: 228, endPoint x: 1419, endPoint y: 227, distance: 34.0
click at [1386, 228] on span "Lediging op vaste frequentie" at bounding box center [1416, 230] width 166 height 10
click at [1508, 230] on span "button" at bounding box center [1514, 223] width 13 height 32
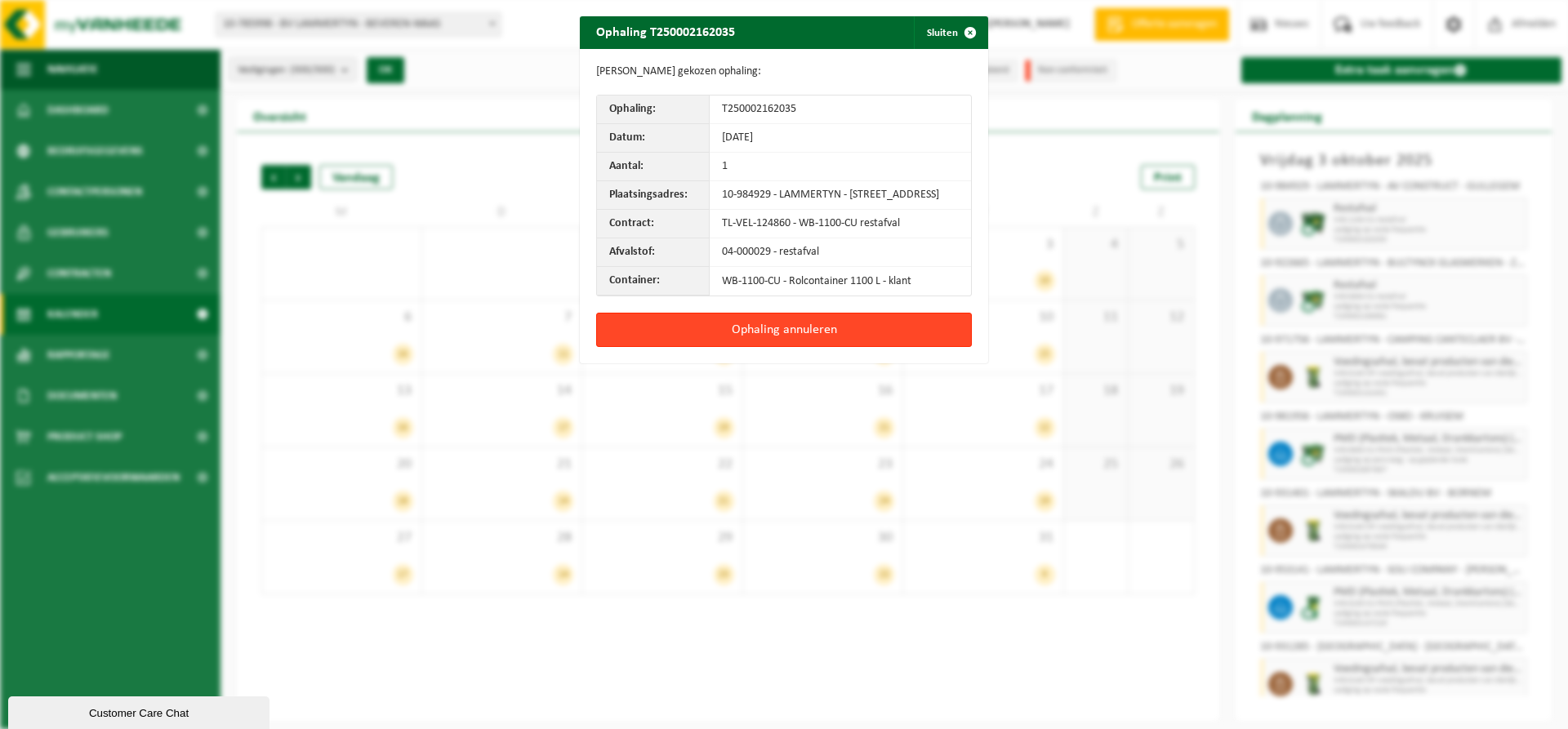
click at [875, 336] on button "Ophaling annuleren" at bounding box center [784, 329] width 375 height 34
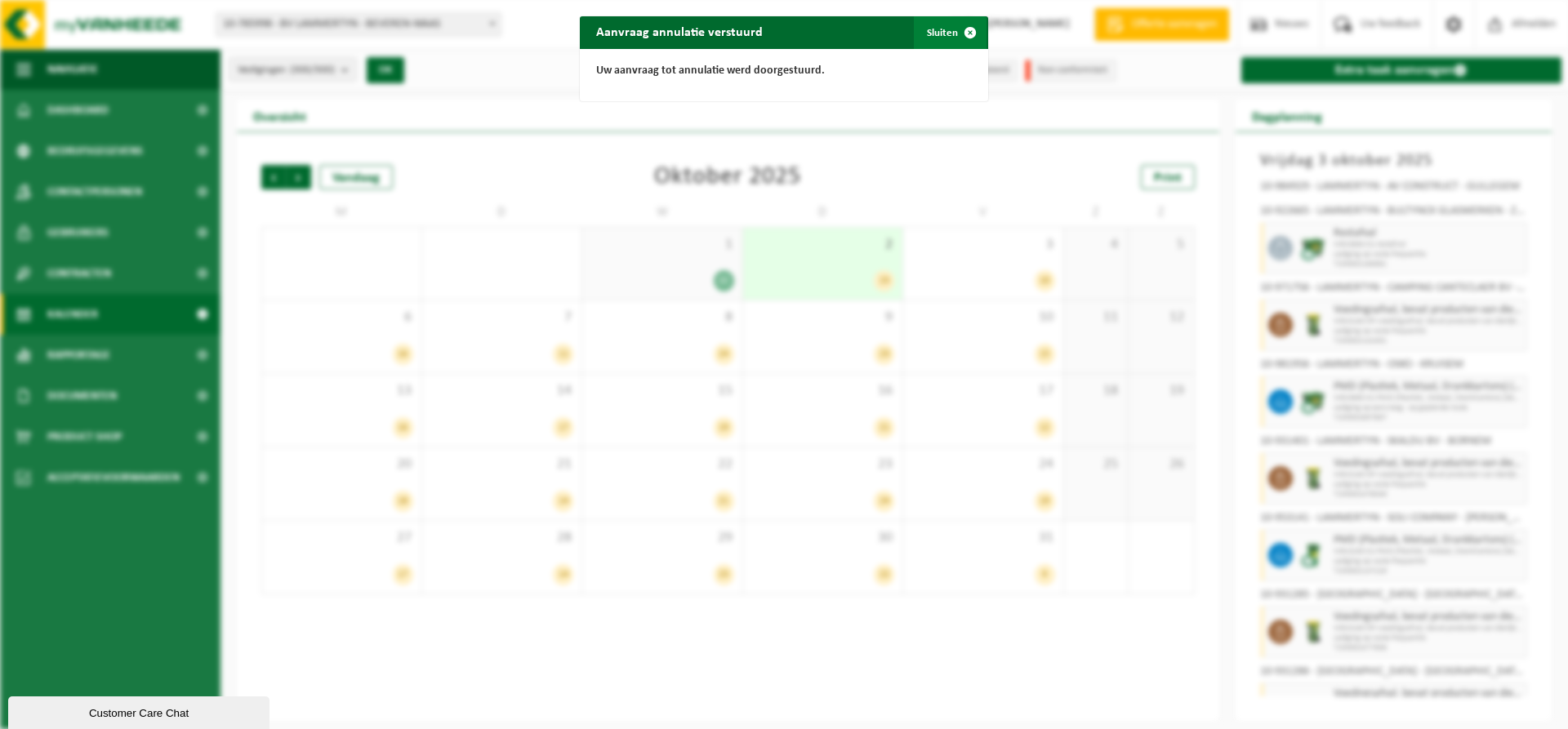
click at [942, 31] on button "Sluiten" at bounding box center [950, 32] width 73 height 32
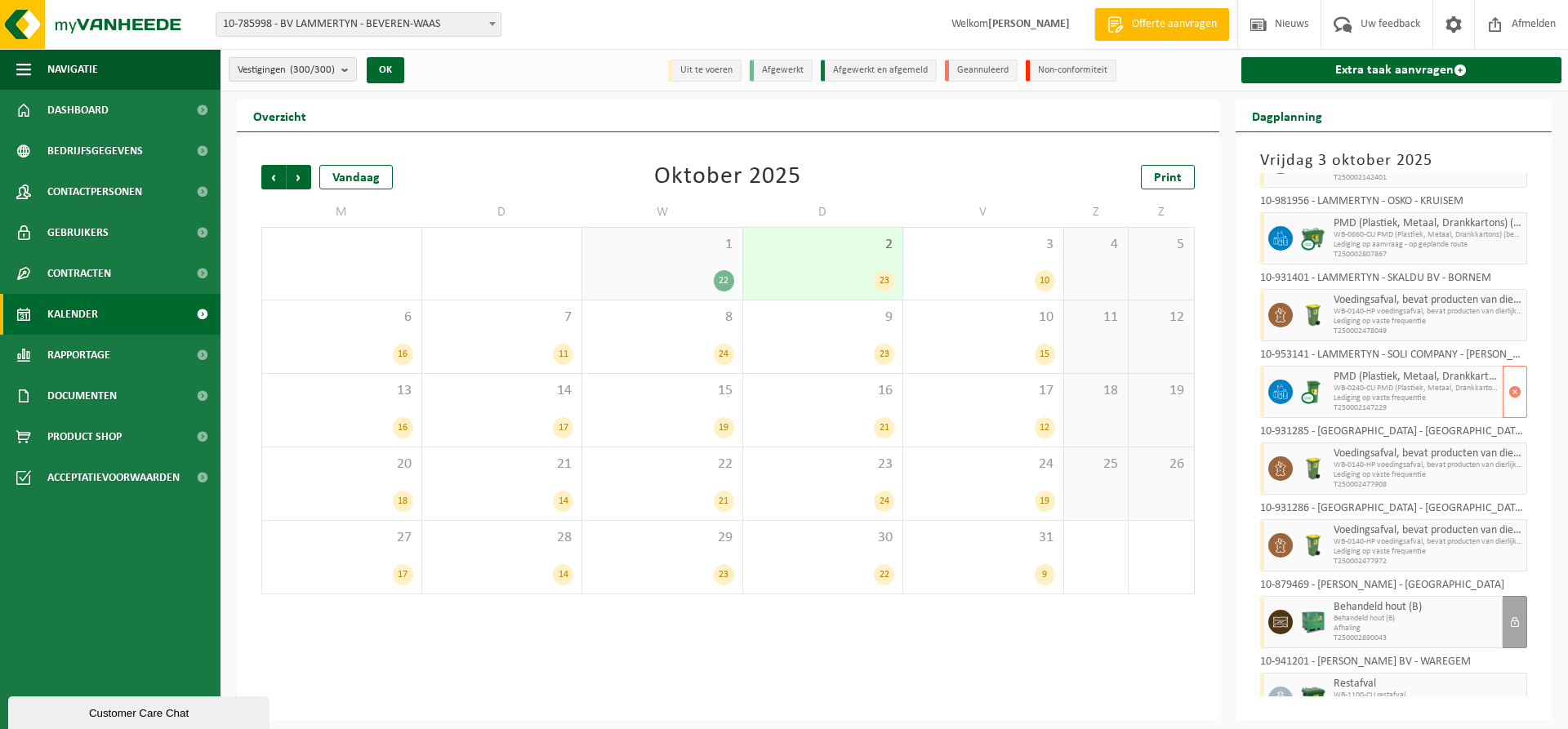
scroll to position [194, 0]
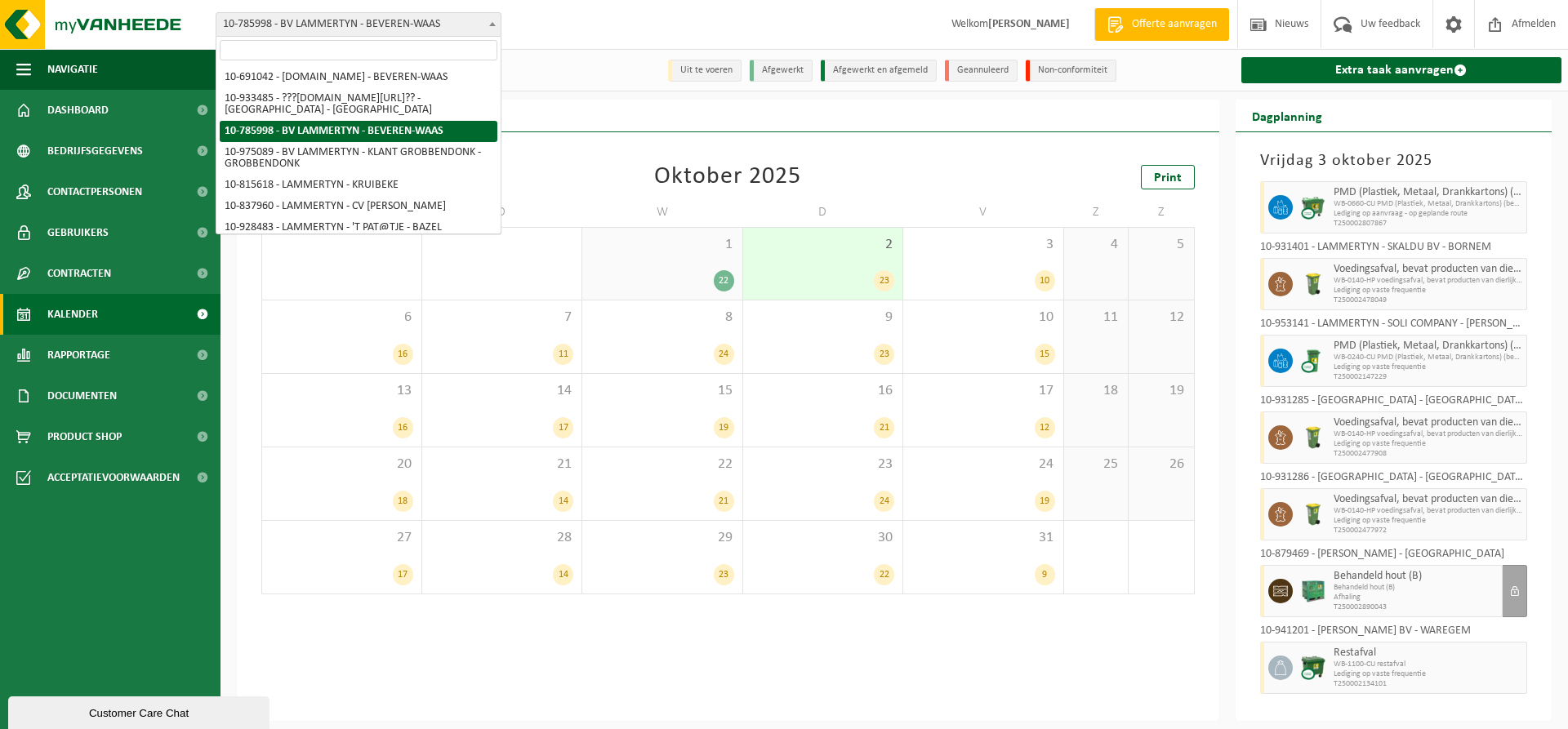
click at [379, 25] on span "10-785998 - BV LAMMERTYN - BEVEREN-WAAS" at bounding box center [358, 24] width 284 height 23
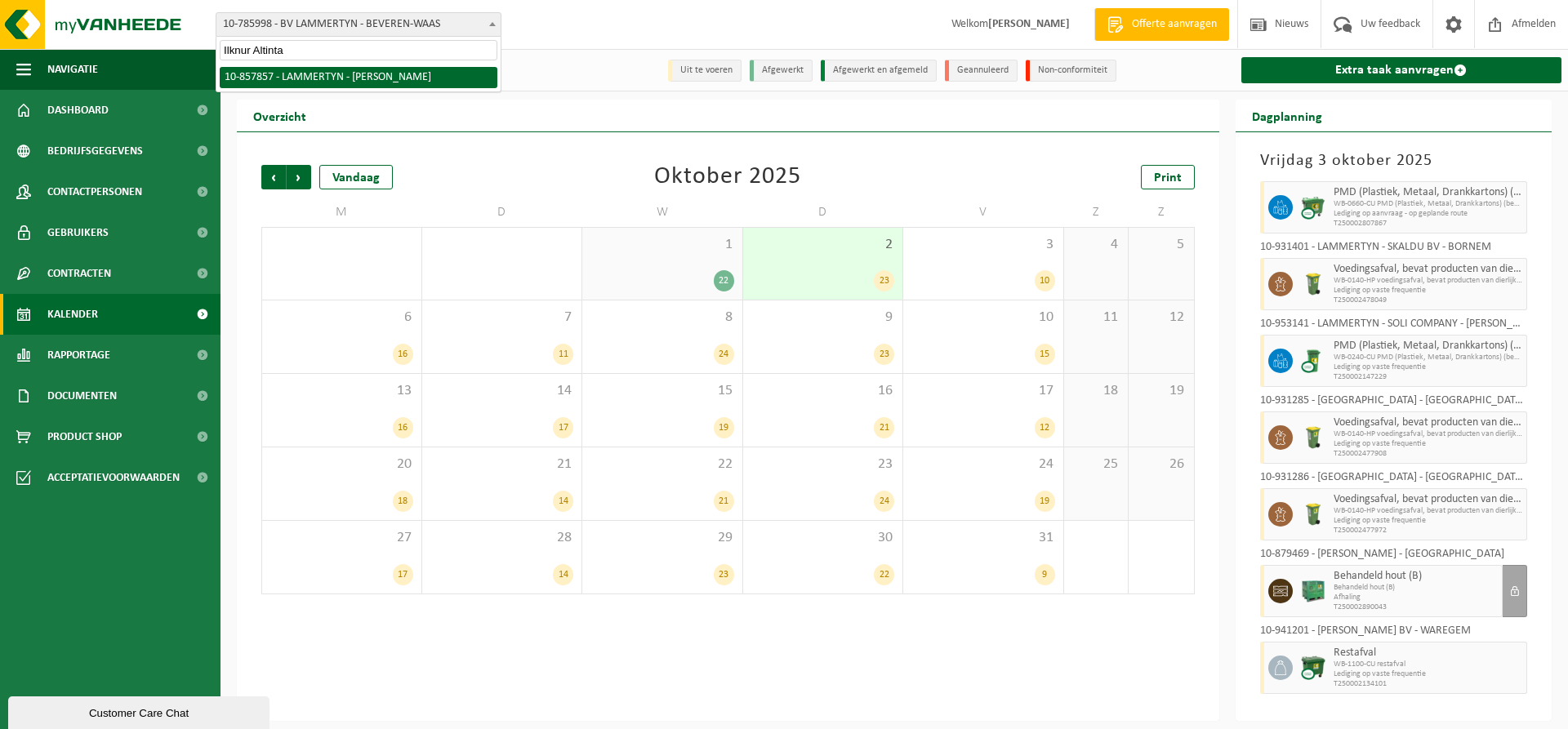
type input "Ilknur Altinta"
select select "99106"
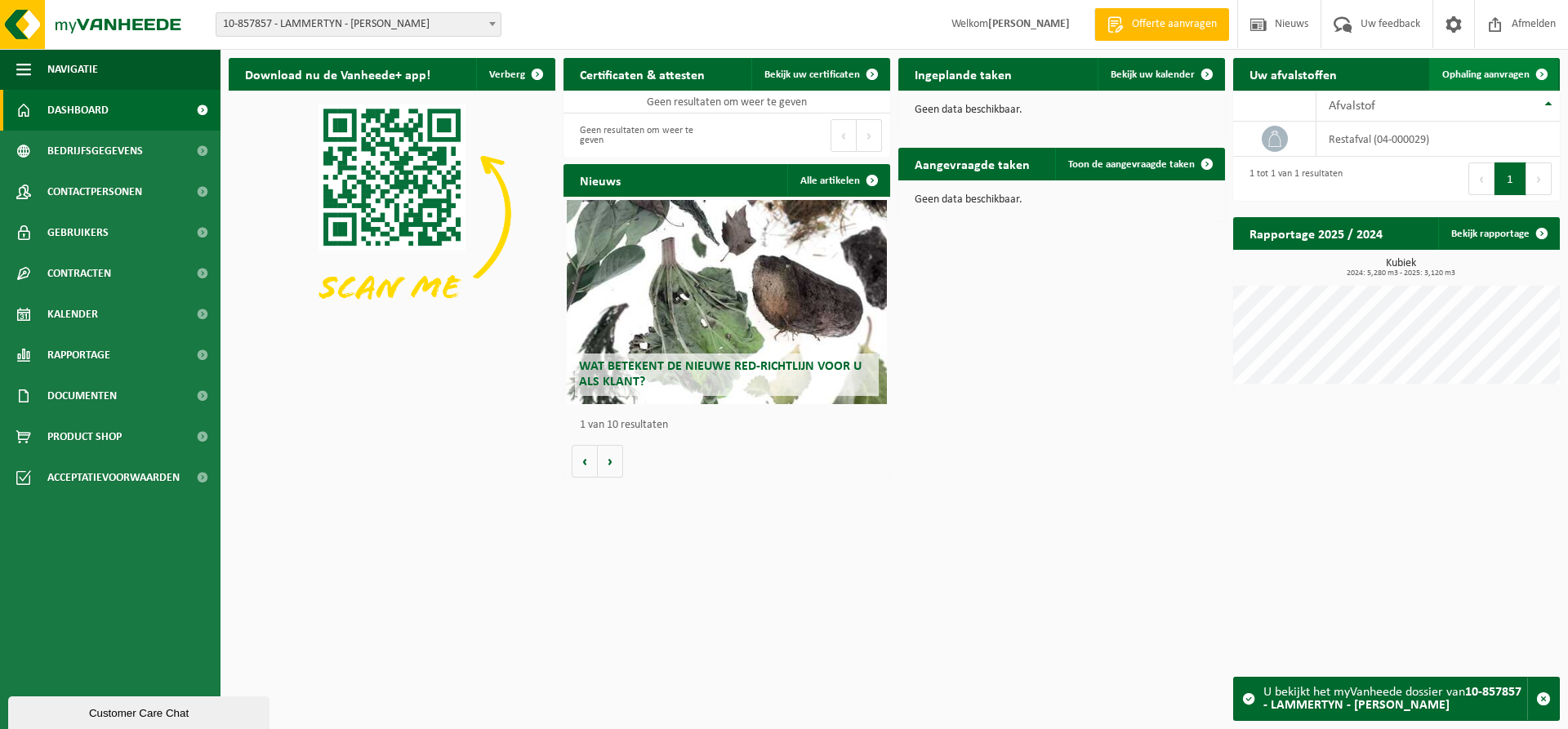
click at [1481, 80] on span "Ophaling aanvragen" at bounding box center [1485, 75] width 87 height 11
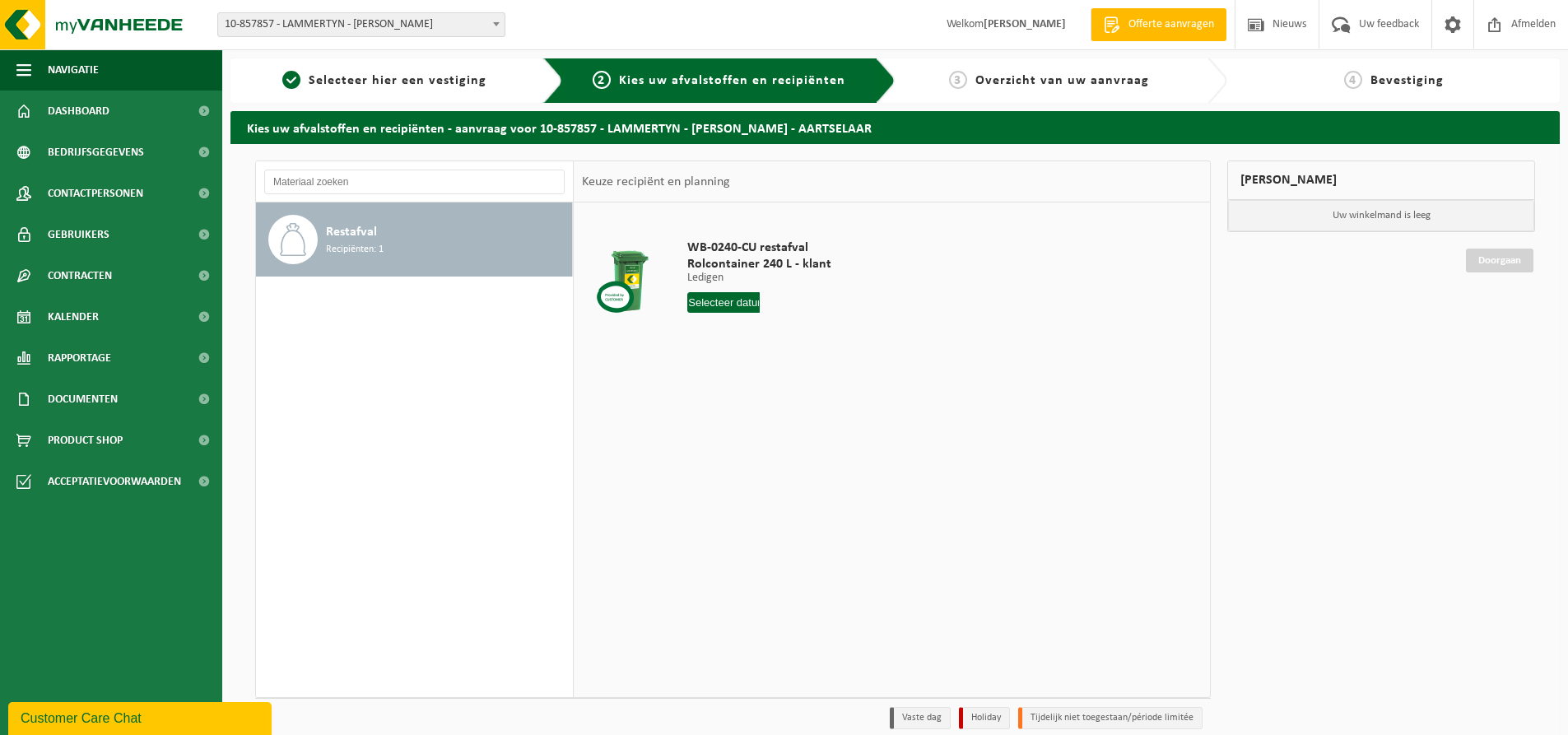
click at [722, 305] on input "text" at bounding box center [723, 302] width 73 height 21
click at [829, 398] on div "3" at bounding box center [819, 395] width 29 height 27
type input "Van [DATE]"
click at [744, 366] on button "In winkelmand" at bounding box center [734, 365] width 91 height 27
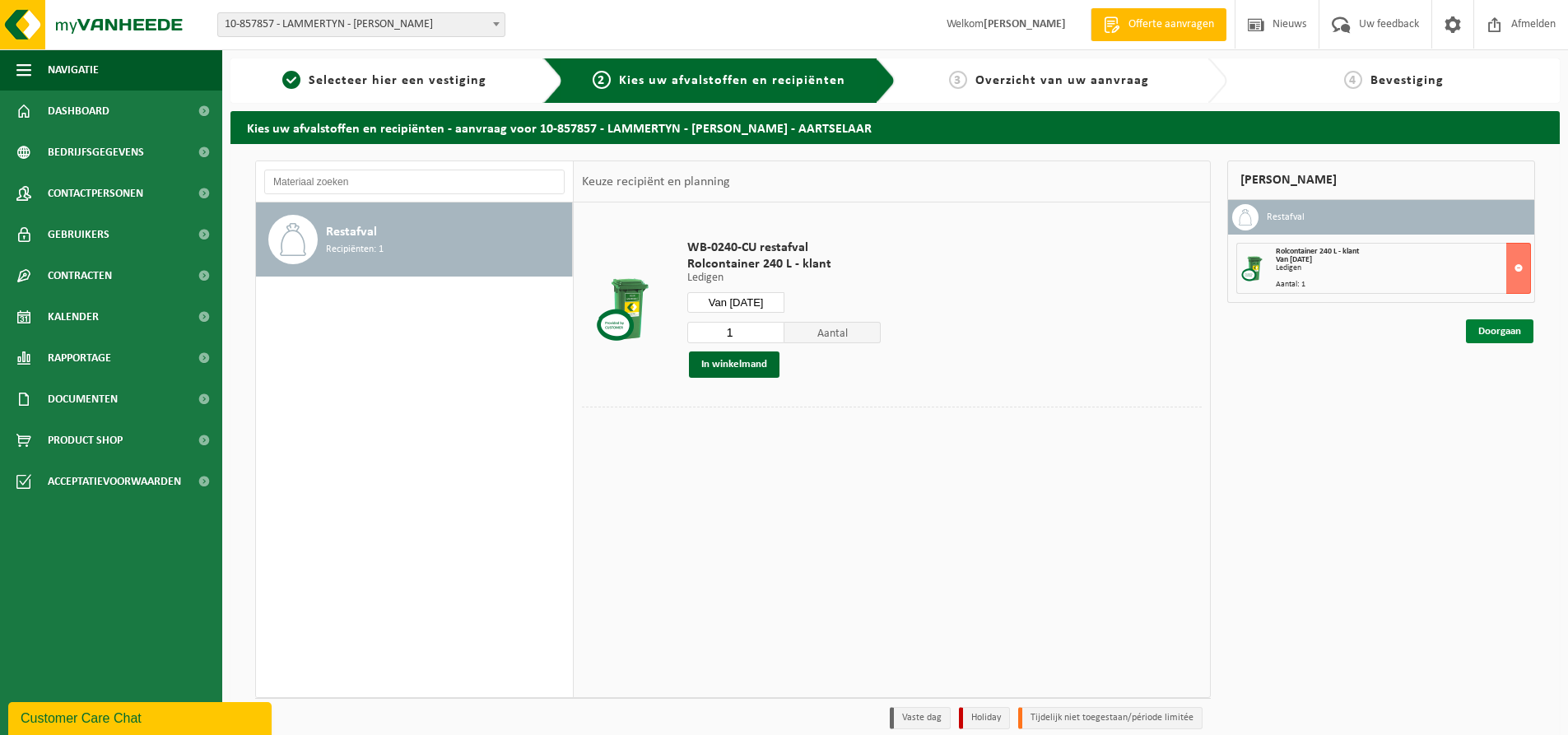
click at [1486, 339] on link "Doorgaan" at bounding box center [1500, 331] width 68 height 24
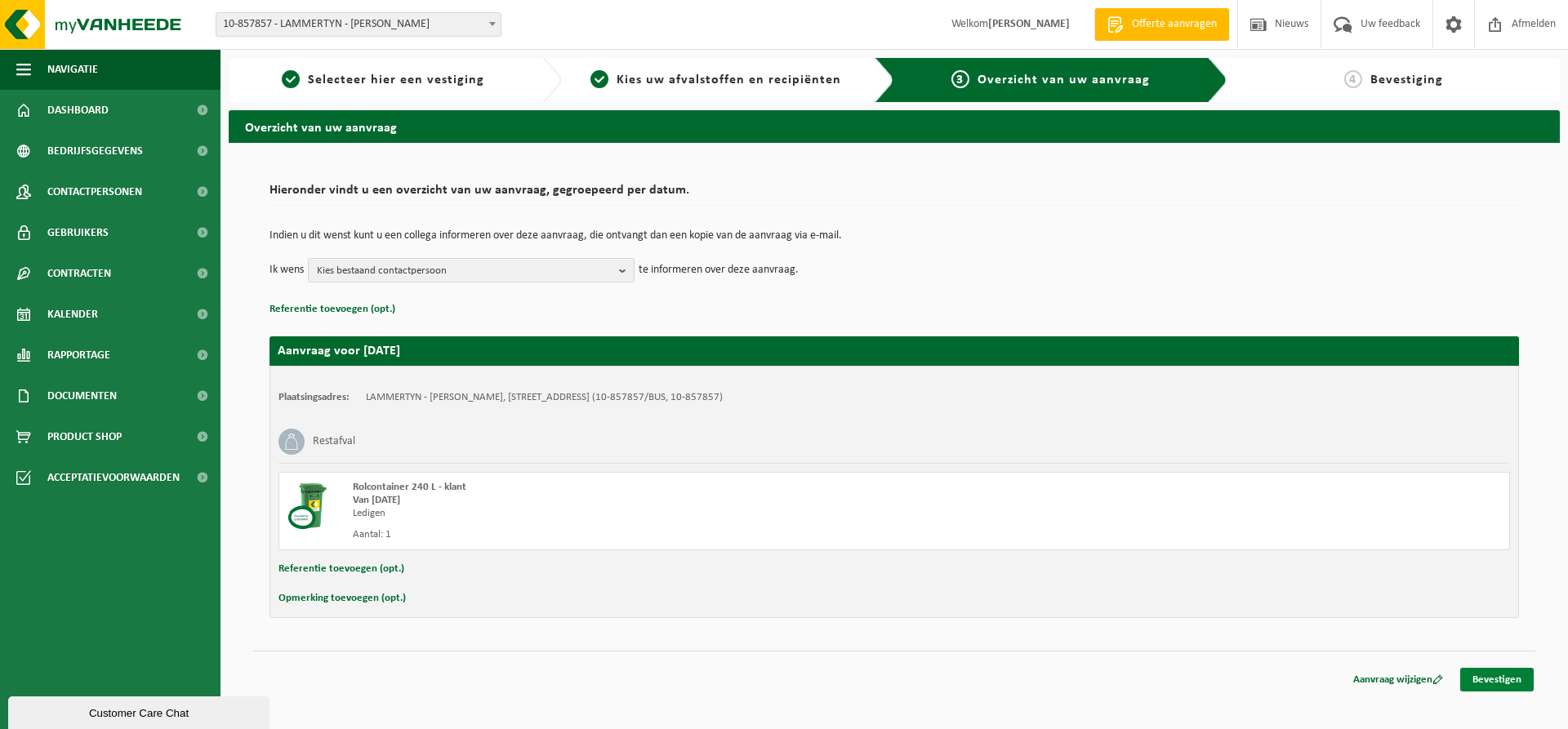
click at [1510, 673] on link "Bevestigen" at bounding box center [1497, 680] width 74 height 24
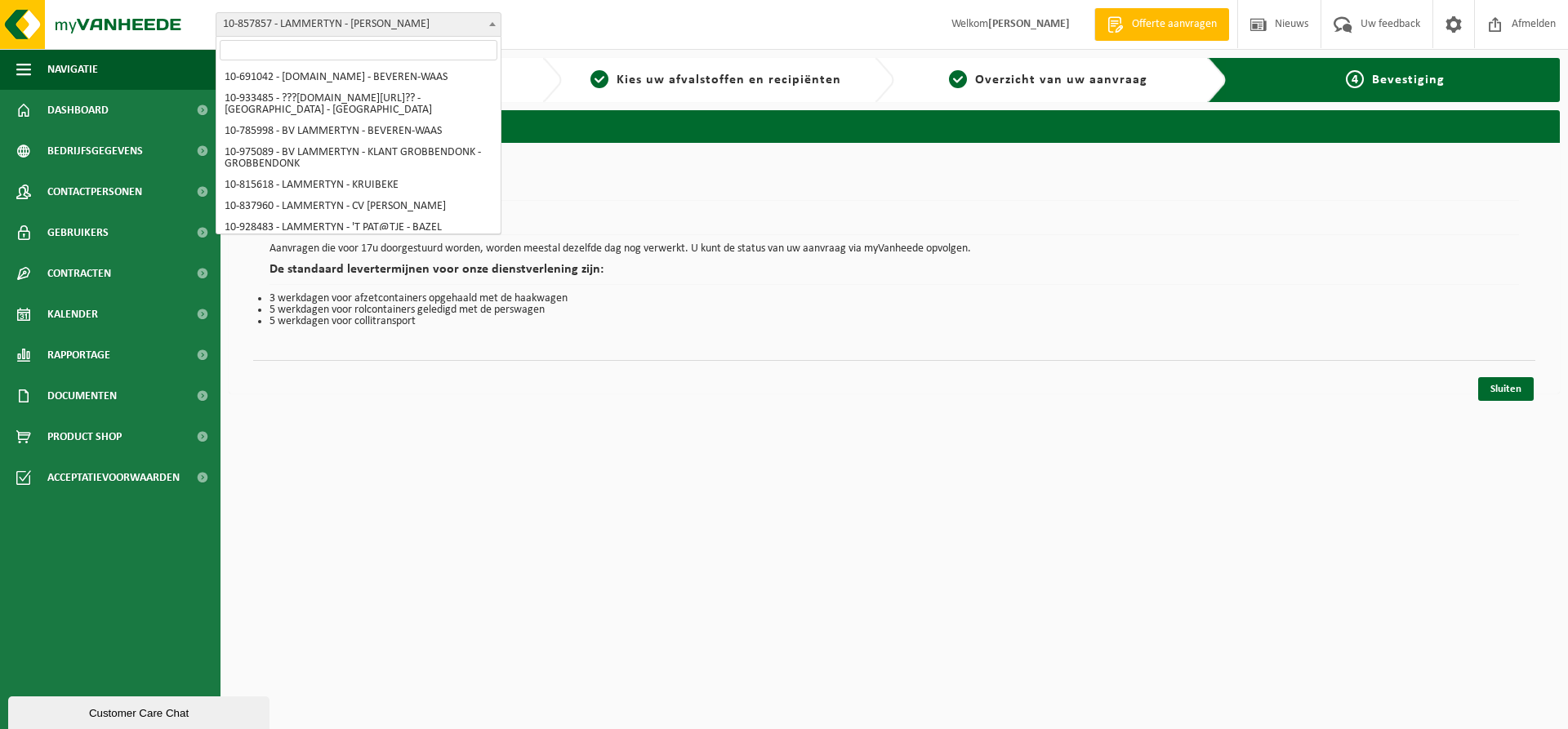
click at [328, 18] on span "10-857857 - LAMMERTYN - [PERSON_NAME]" at bounding box center [358, 24] width 284 height 23
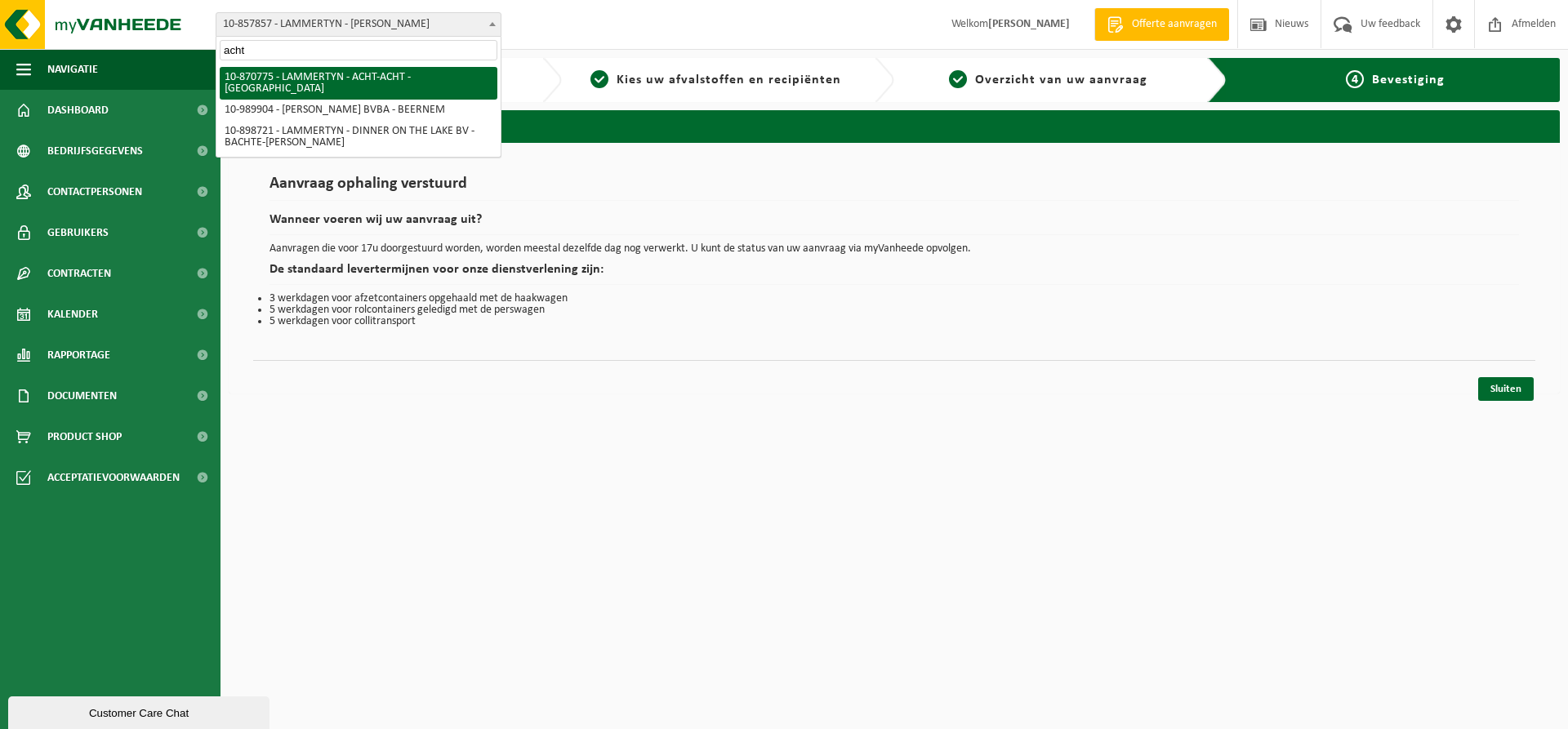
type input "acht"
select select "104861"
